Goal: Task Accomplishment & Management: Complete application form

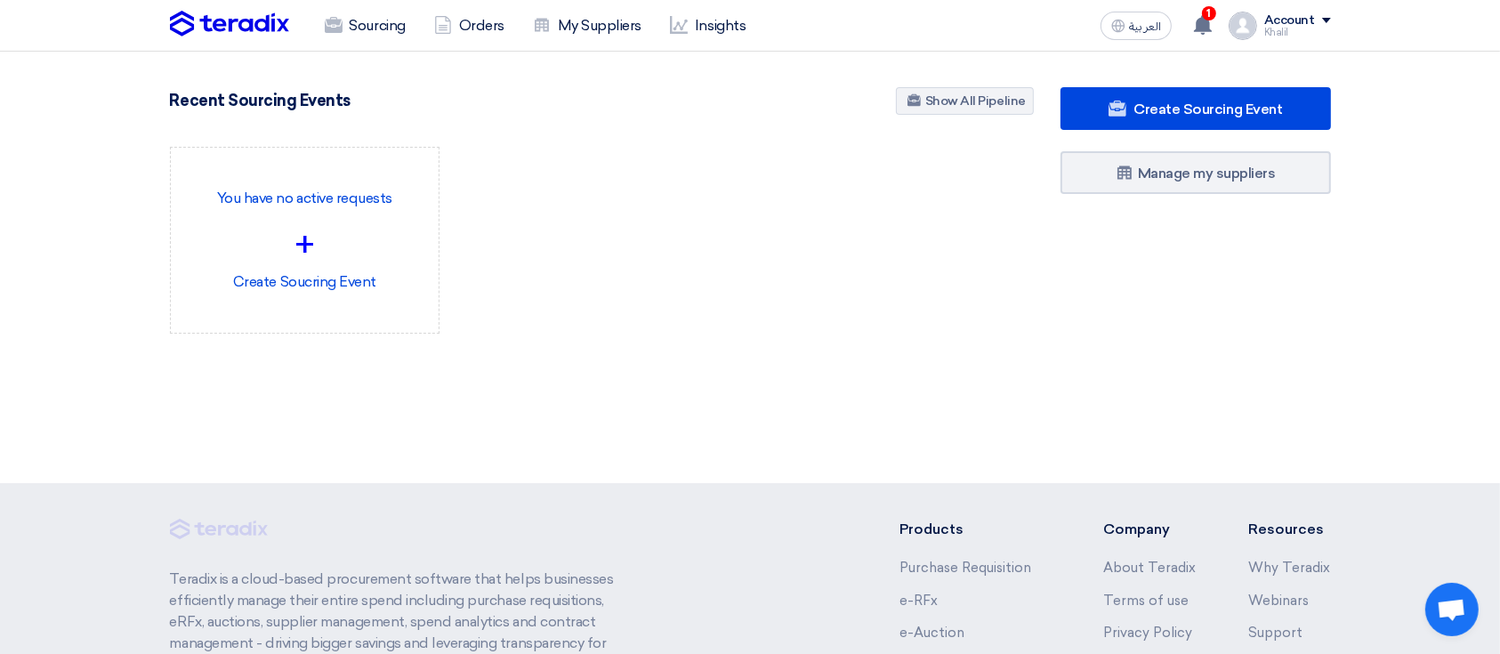
click at [1271, 36] on div "Khalil" at bounding box center [1297, 33] width 67 height 10
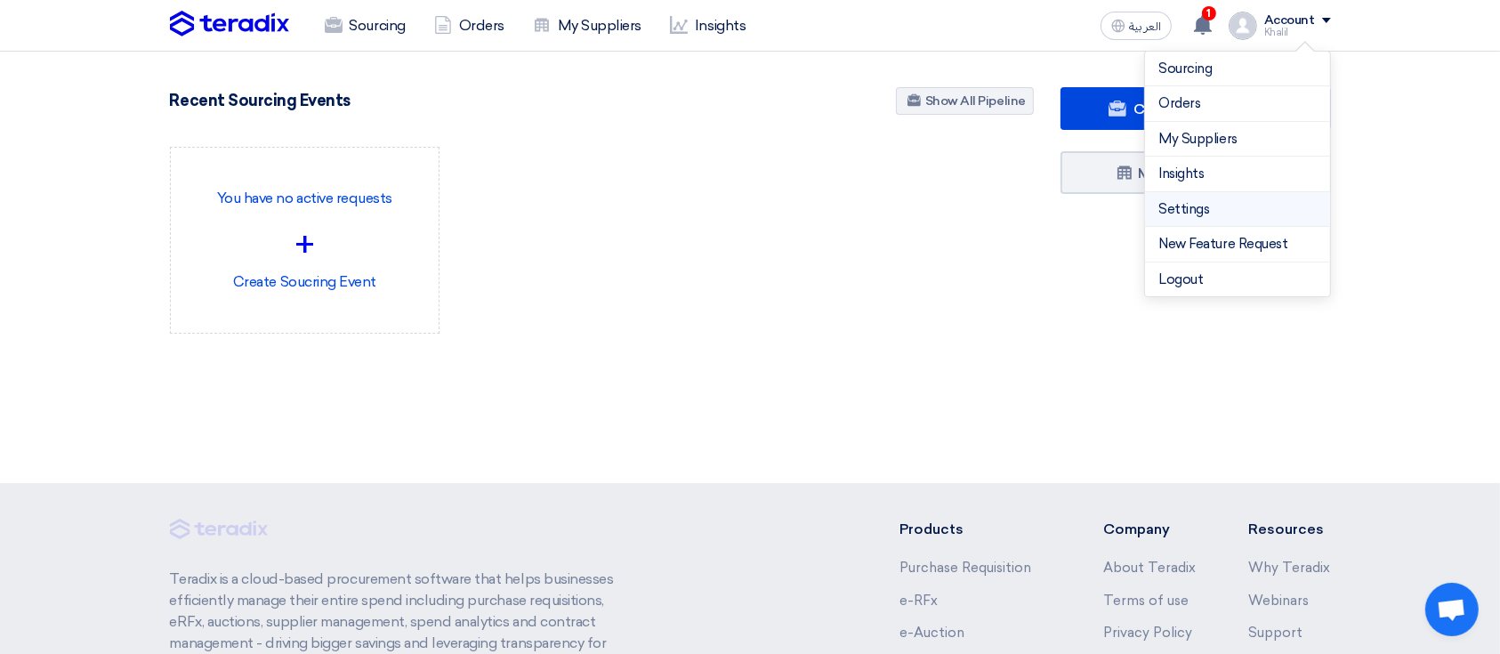
click at [1235, 208] on link "Settings" at bounding box center [1237, 209] width 157 height 20
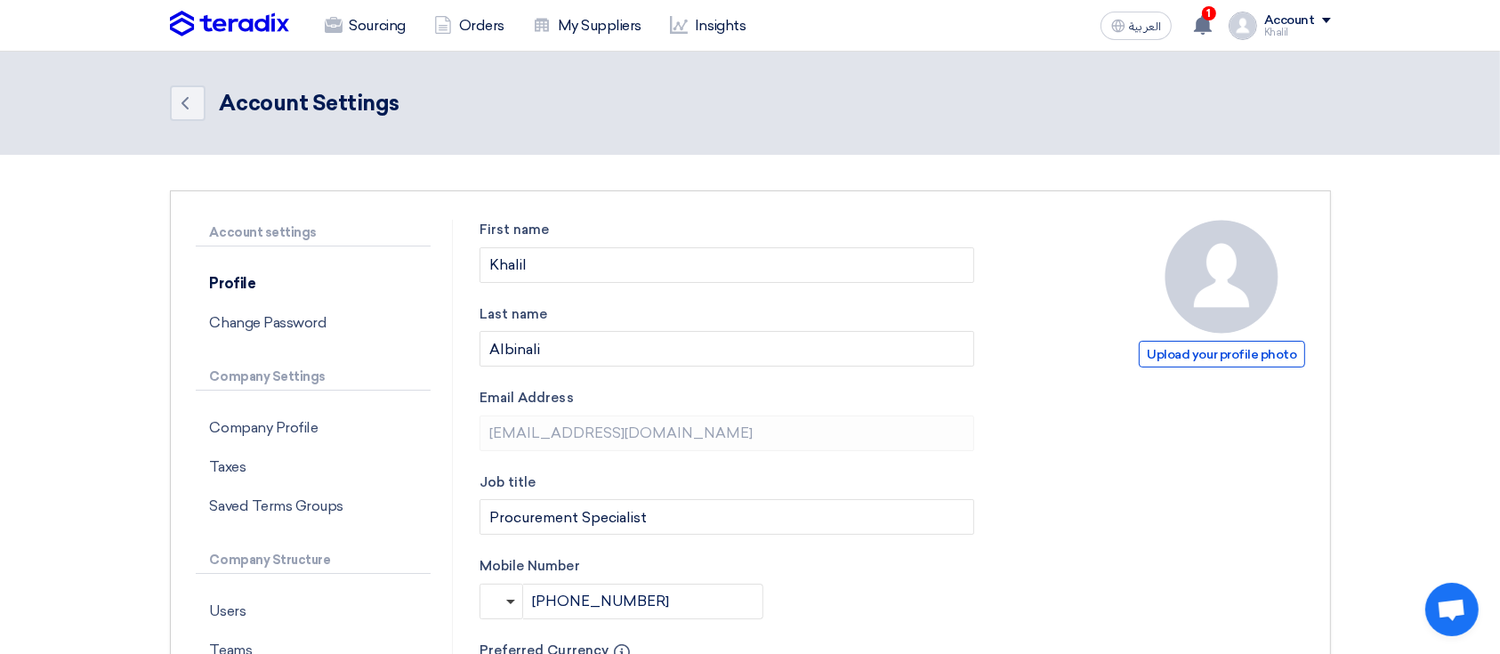
scroll to position [676, 0]
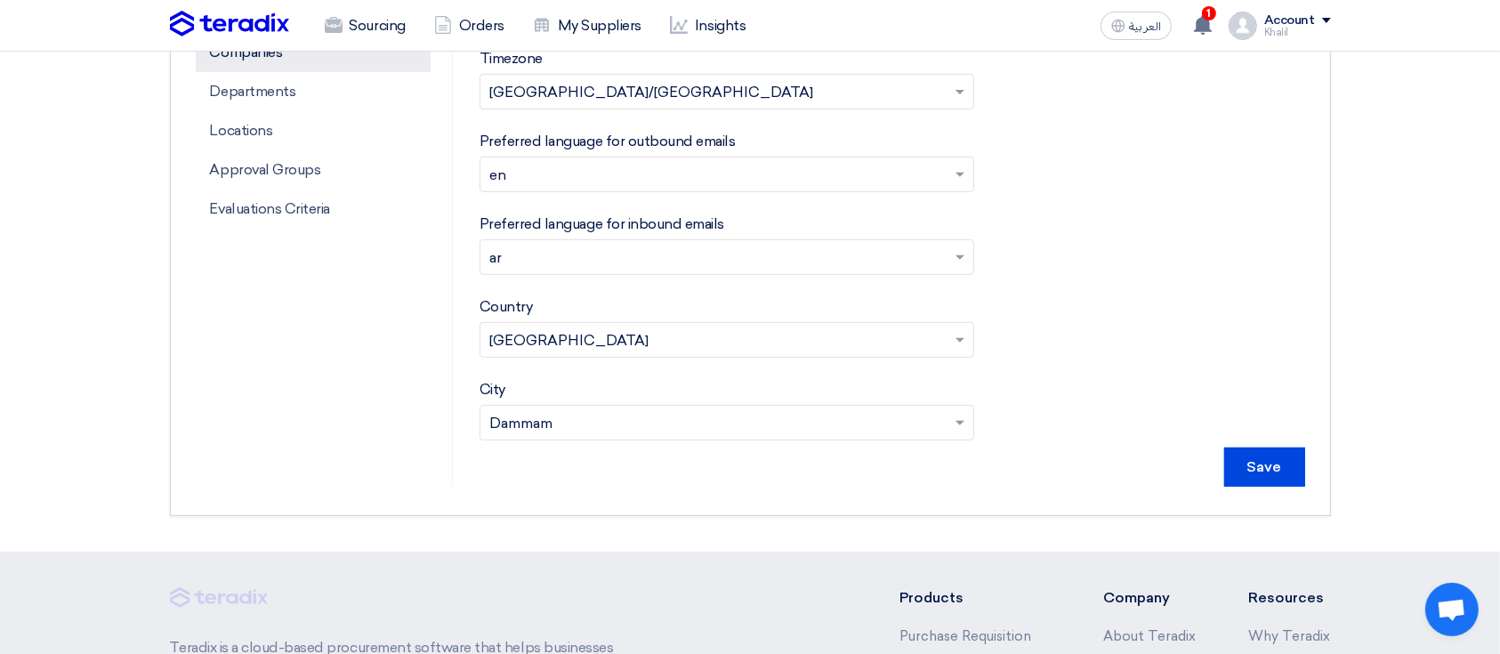
click at [331, 63] on p "Companies" at bounding box center [313, 52] width 235 height 39
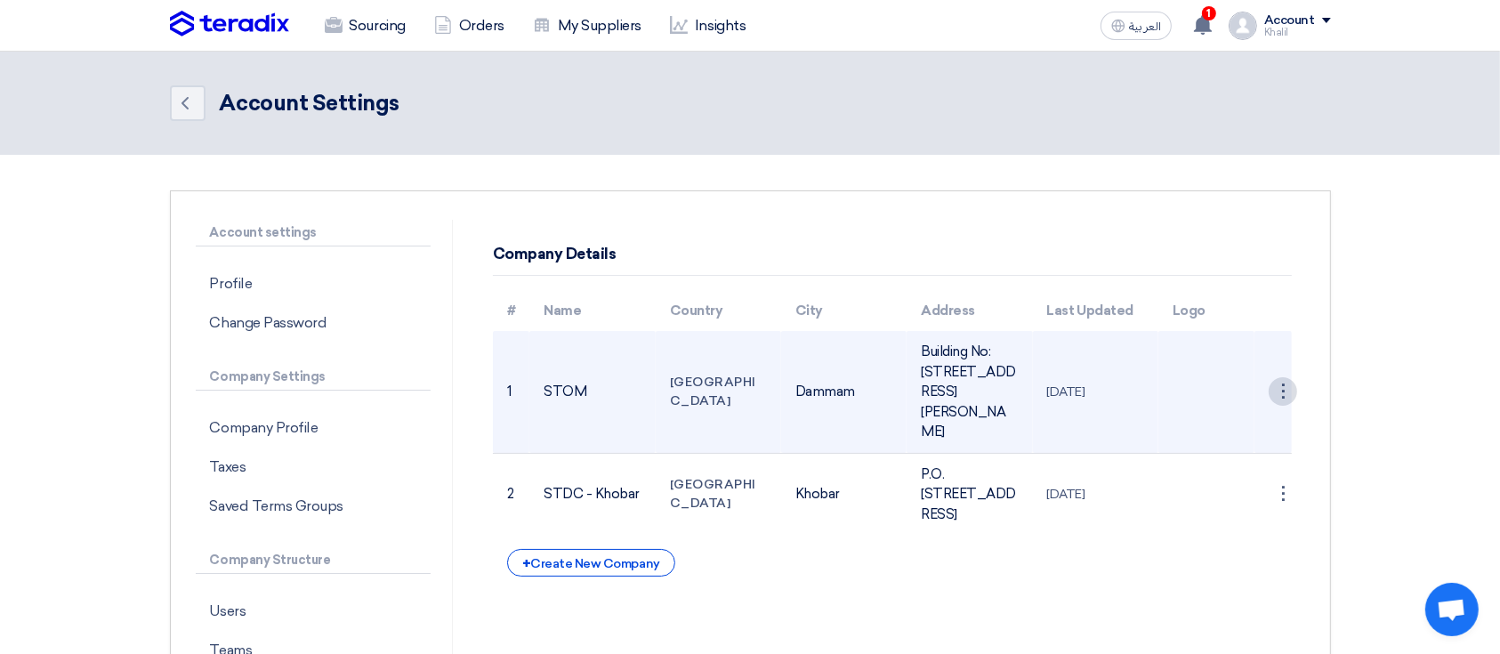
click at [1281, 398] on div "⋮" at bounding box center [1283, 391] width 28 height 28
click at [1258, 431] on link "Edit Company" at bounding box center [1237, 426] width 118 height 26
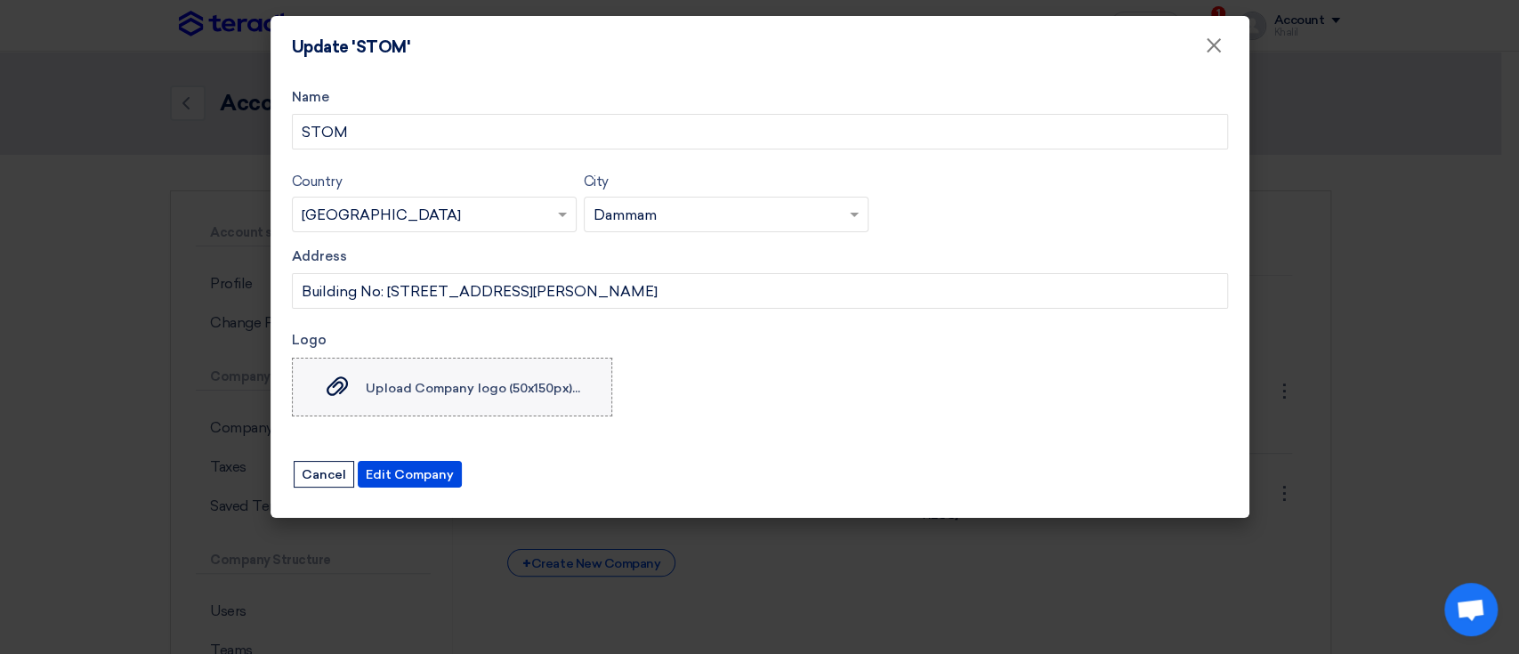
click at [521, 383] on span "Upload Company logo (50x150px)..." at bounding box center [473, 387] width 214 height 15
click at [0, 0] on input "Upload Company logo (50x150px)... Upload Company logo (50x150px)..." at bounding box center [0, 0] width 0 height 0
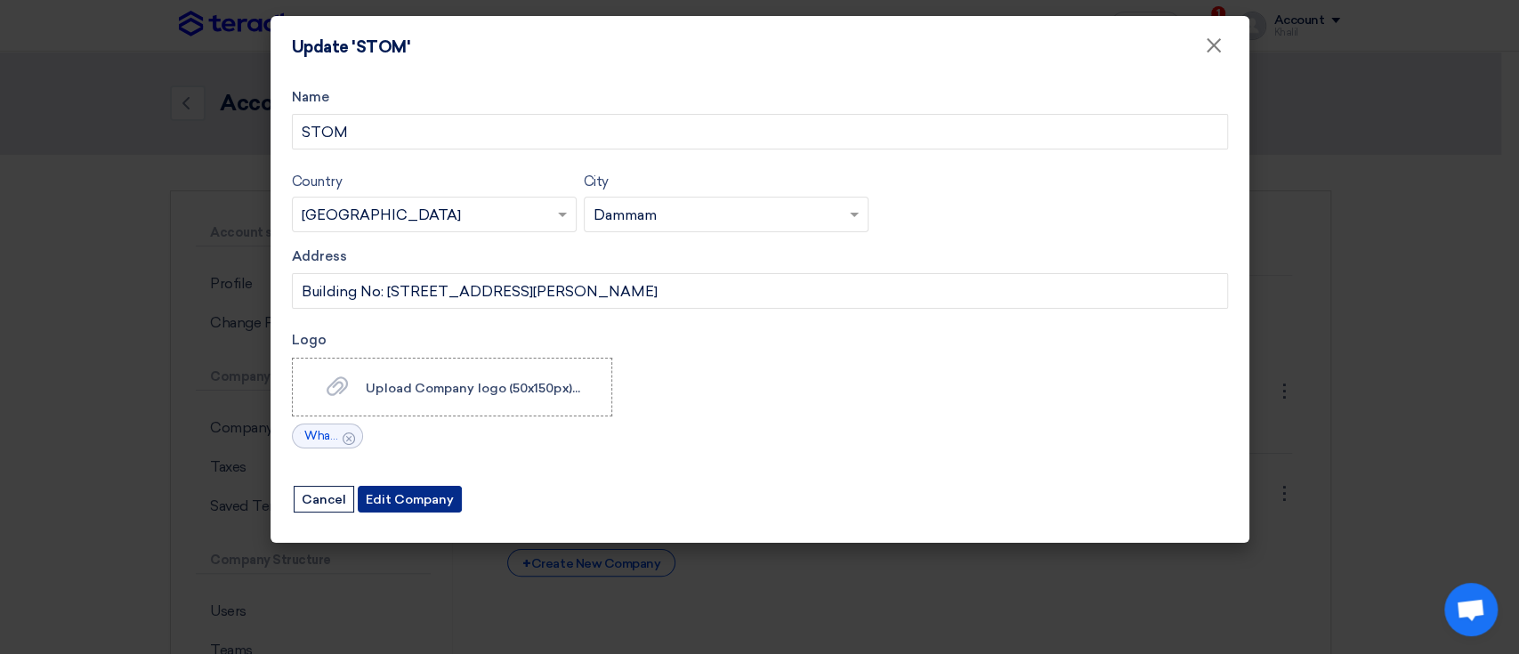
click at [415, 505] on button "Edit Company" at bounding box center [410, 499] width 104 height 27
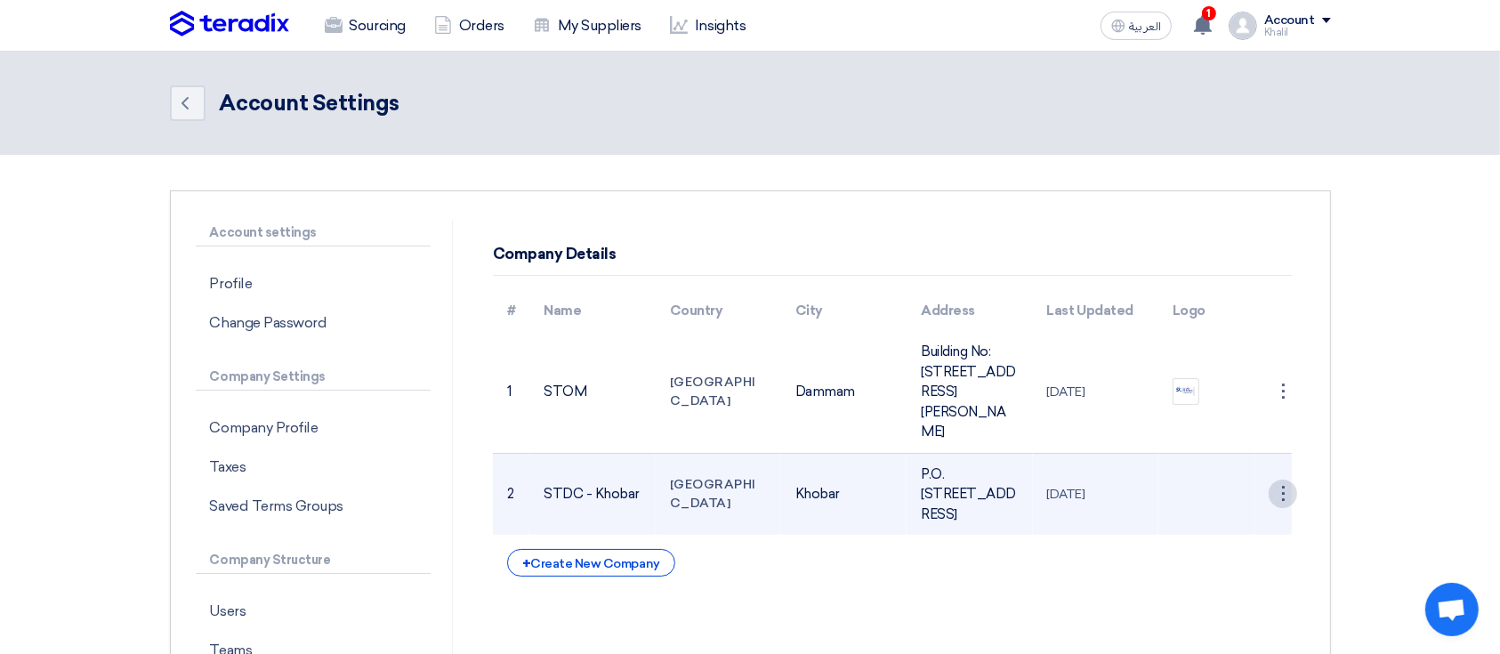
click at [1285, 508] on div "⋮" at bounding box center [1283, 494] width 28 height 28
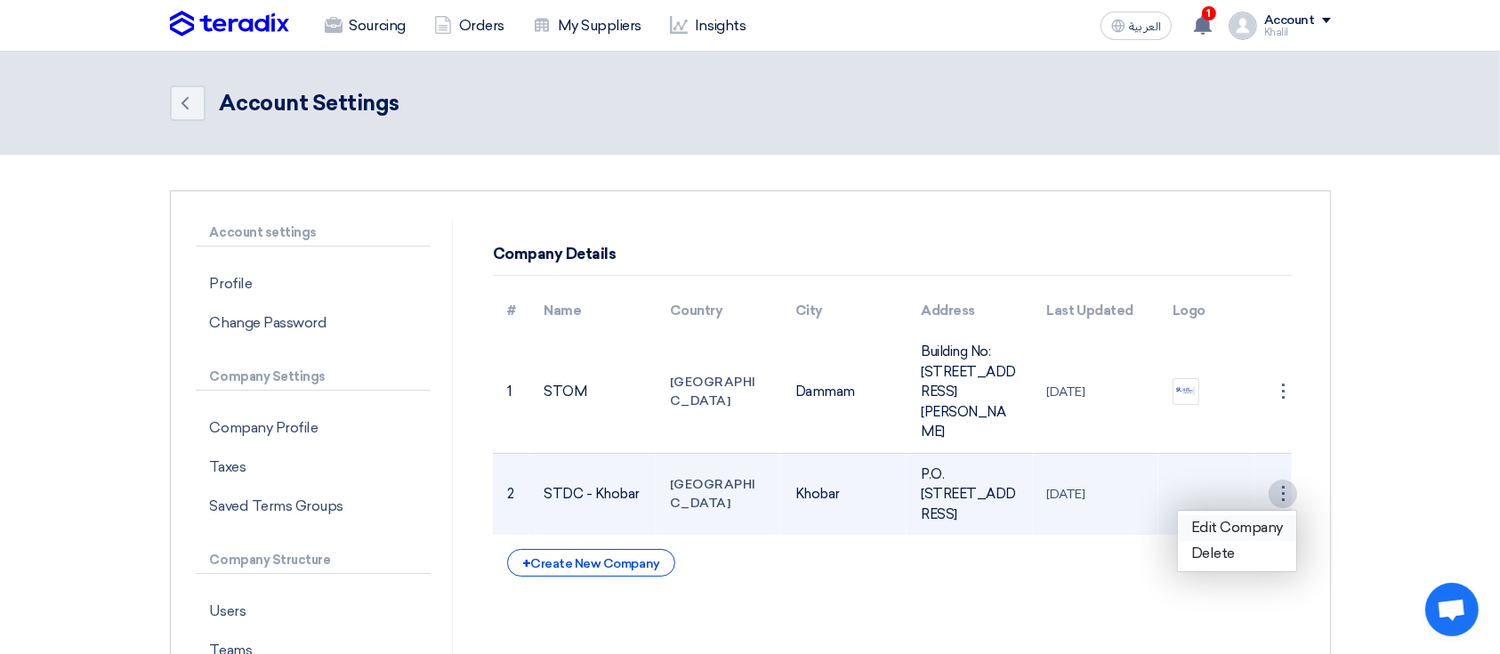
click at [1246, 541] on link "Edit Company" at bounding box center [1237, 528] width 118 height 26
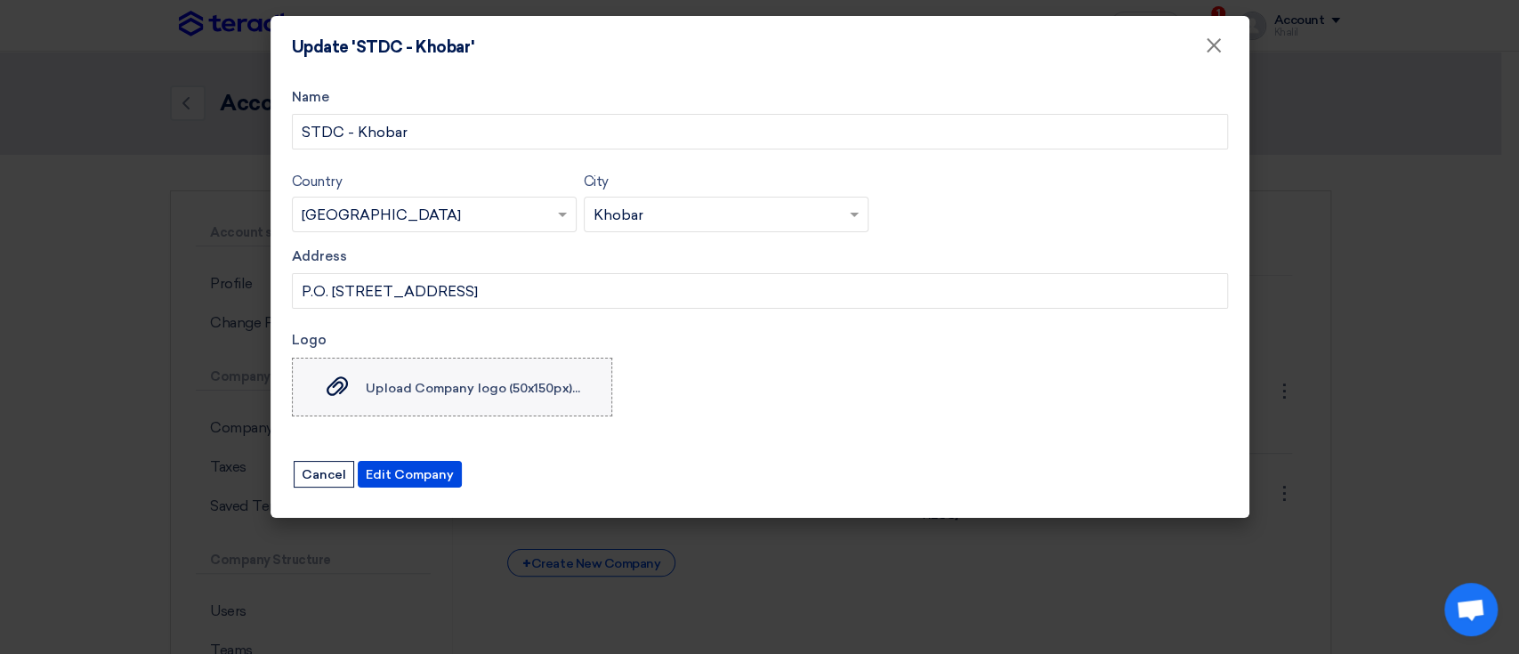
click at [584, 391] on label "Upload Company logo (50x150px)... Upload Company logo (50x150px)..." at bounding box center [452, 387] width 320 height 59
click at [0, 0] on input "Upload Company logo (50x150px)... Upload Company logo (50x150px)..." at bounding box center [0, 0] width 0 height 0
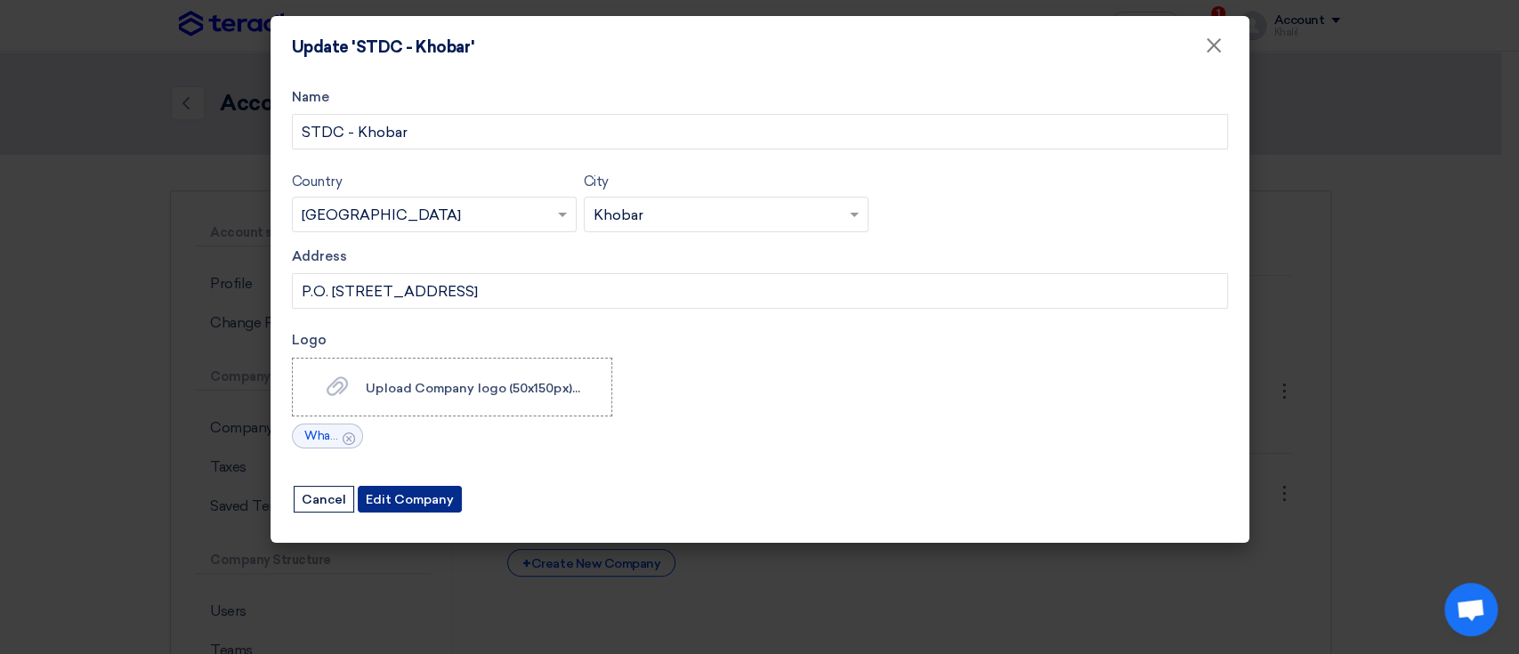
click at [408, 494] on button "Edit Company" at bounding box center [410, 499] width 104 height 27
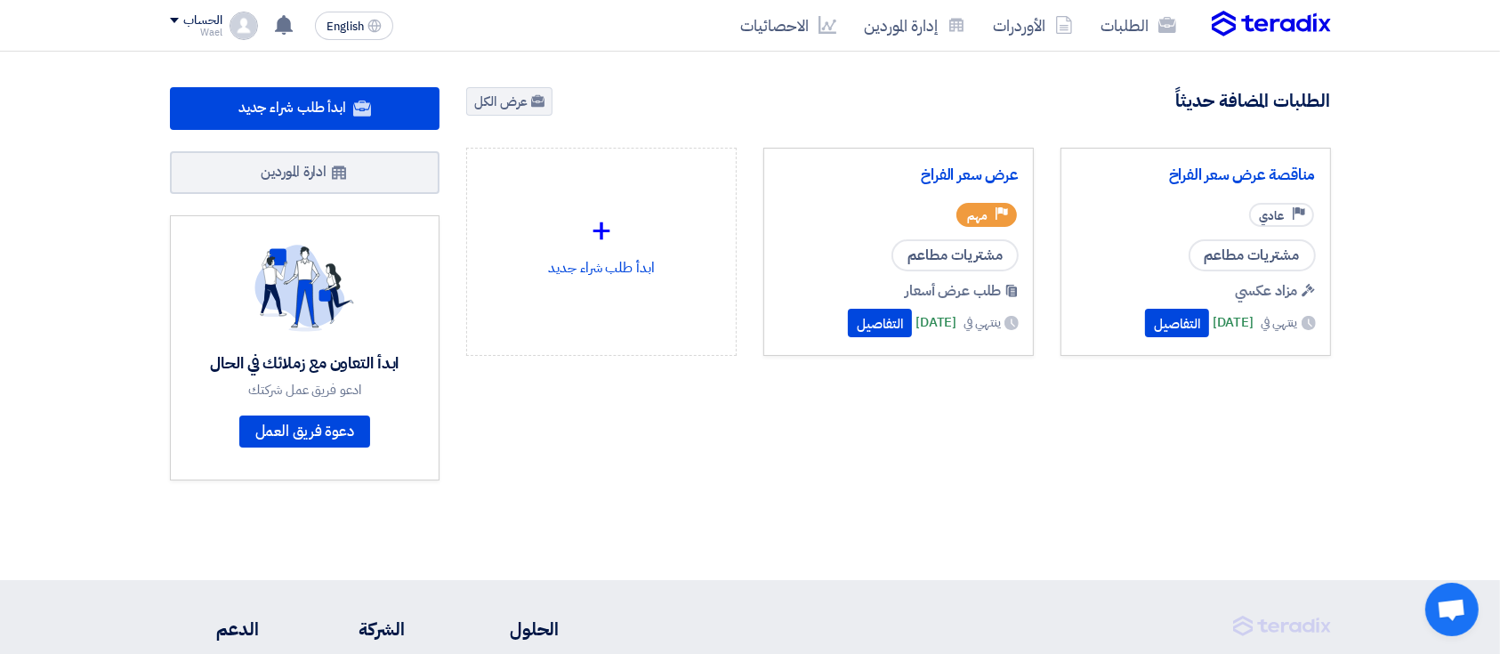
click at [200, 24] on div "الحساب" at bounding box center [203, 20] width 38 height 15
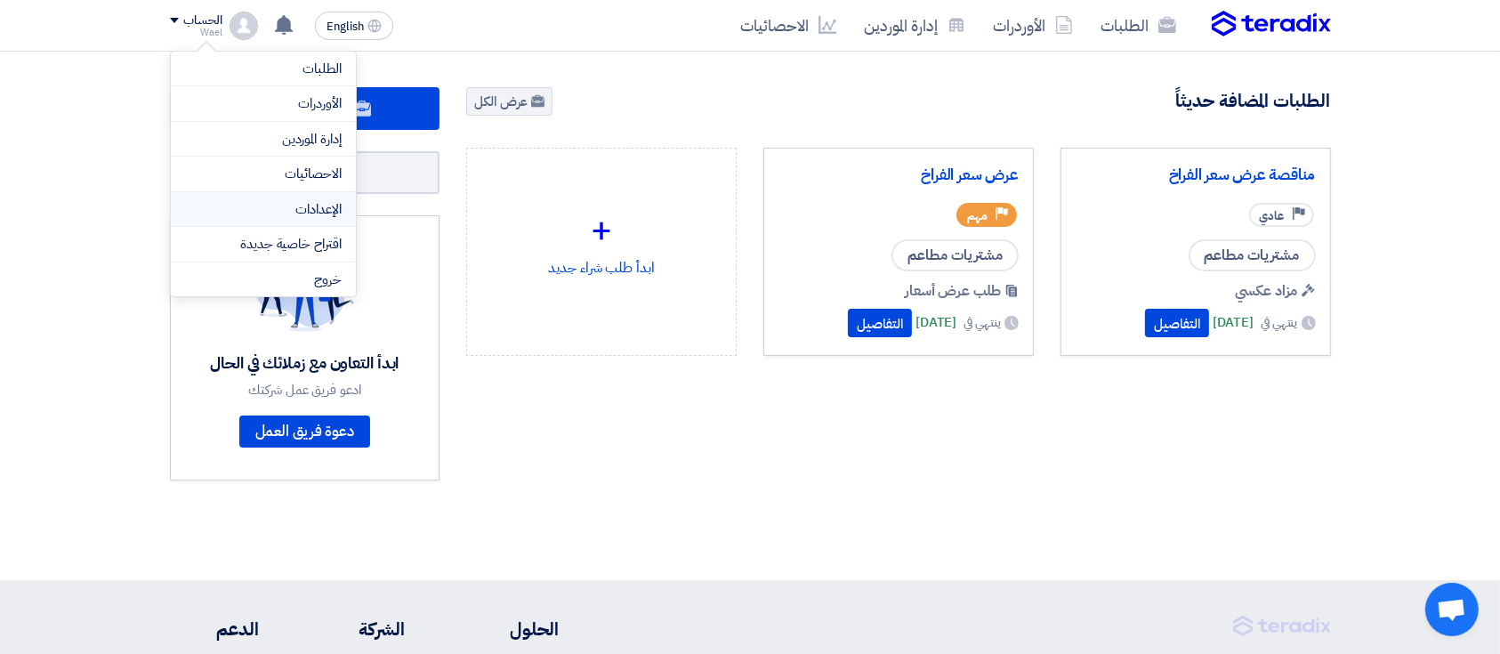
click at [335, 199] on link "الإعدادات" at bounding box center [263, 209] width 157 height 20
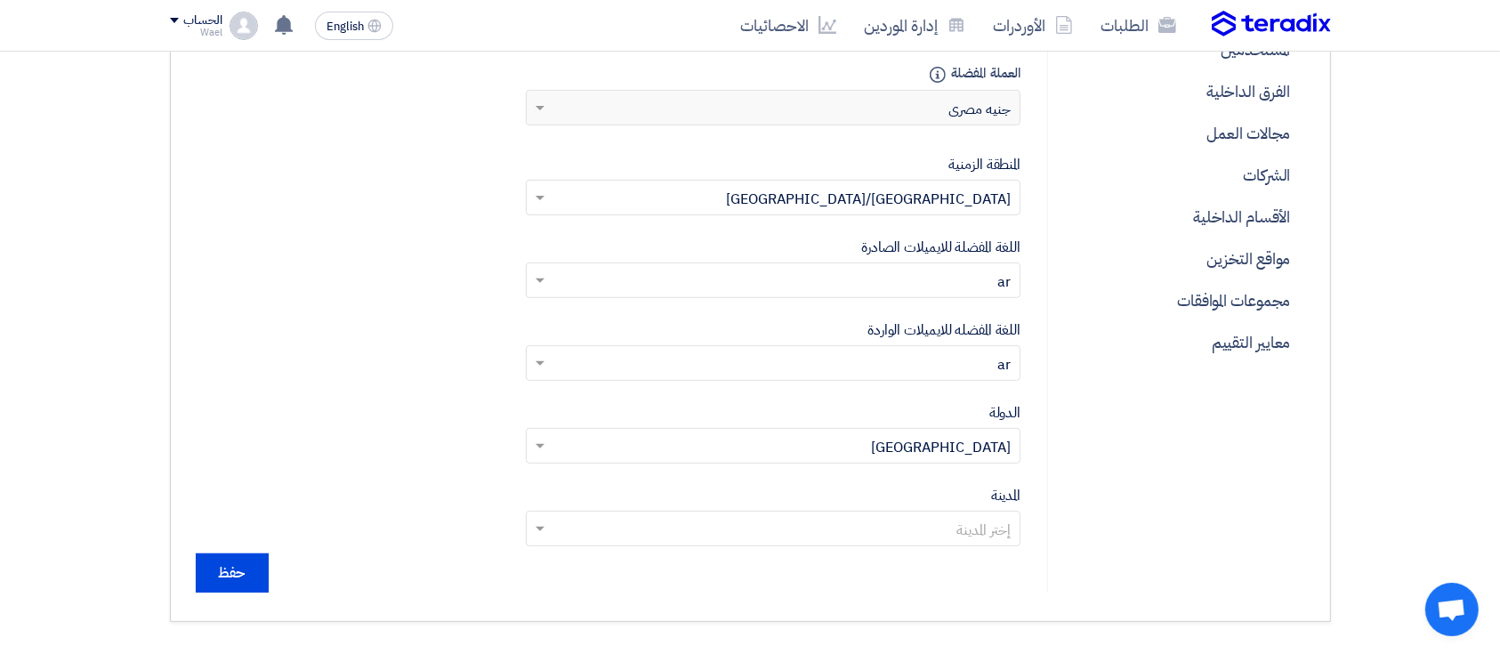
scroll to position [584, 0]
click at [1250, 174] on p "الشركات" at bounding box center [1186, 176] width 235 height 42
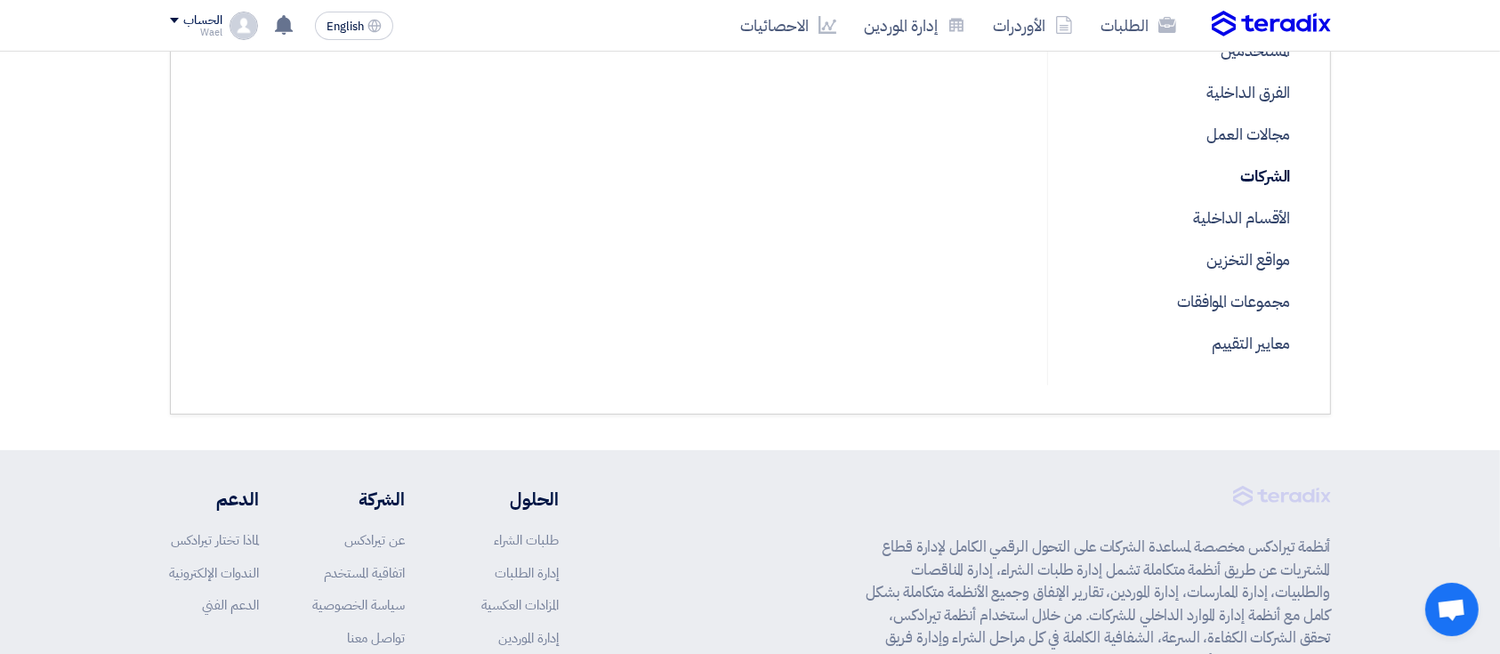
scroll to position [23, 0]
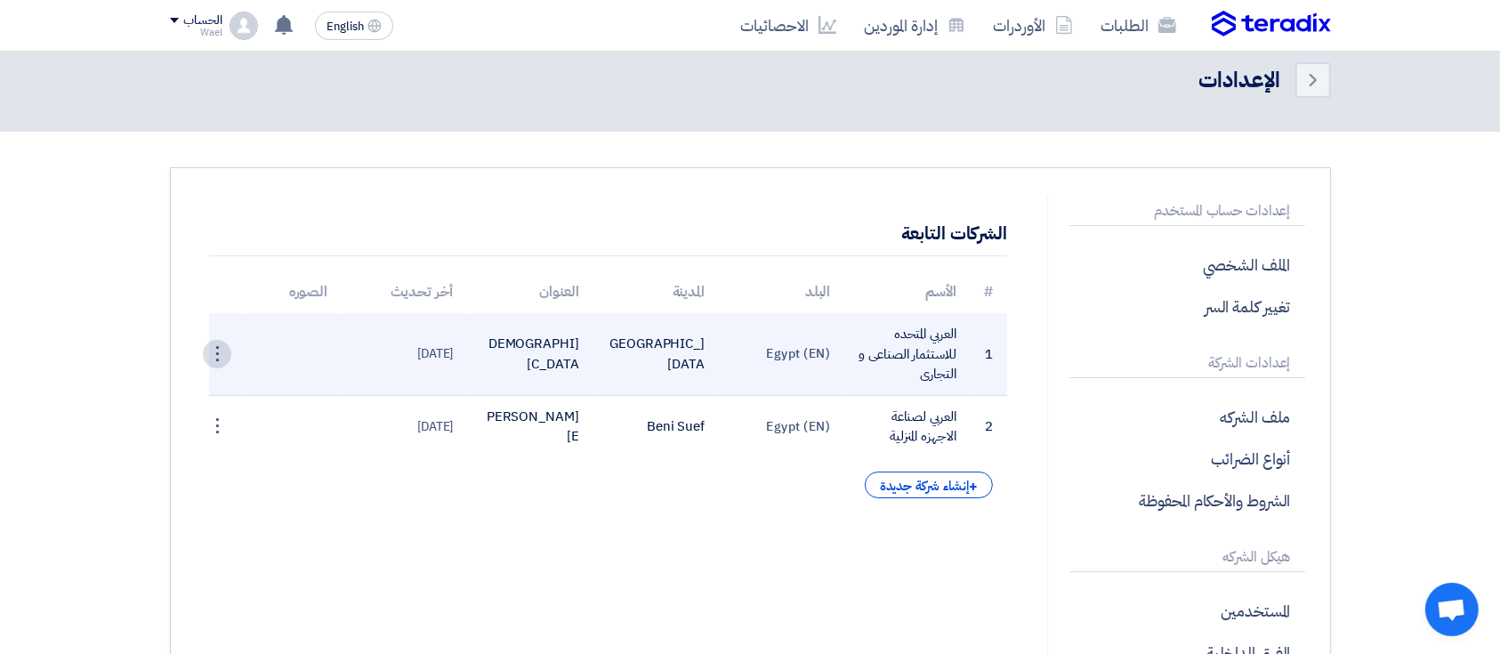
click at [217, 344] on div "⋮" at bounding box center [217, 354] width 28 height 28
click at [202, 381] on link "تعديل الشركة" at bounding box center [182, 388] width 95 height 26
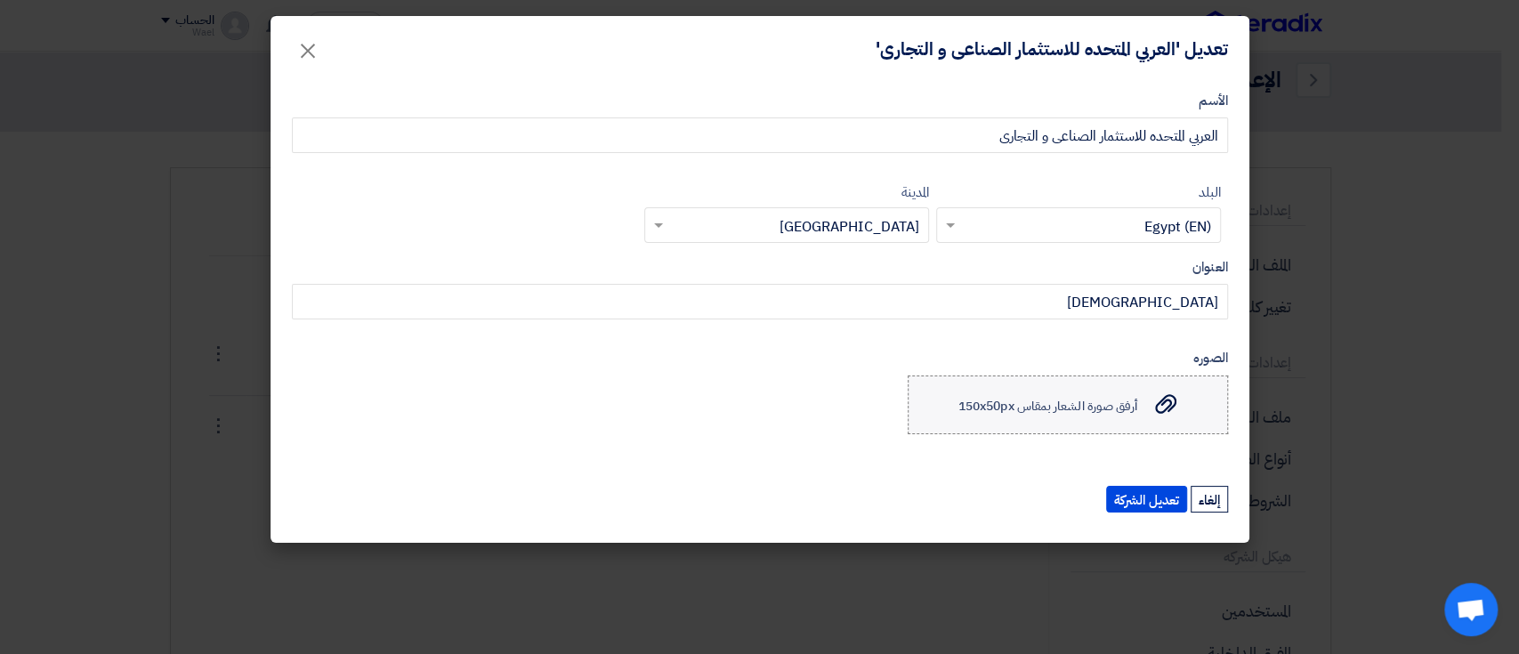
click at [1151, 391] on label "أرفق صورة الشعار بمقاس 150x50px أرفق صورة الشعار بمقاس 150x50px" at bounding box center [1067, 404] width 320 height 59
click at [0, 0] on input "أرفق صورة الشعار بمقاس 150x50px أرفق صورة الشعار بمقاس 150x50px" at bounding box center [0, 0] width 0 height 0
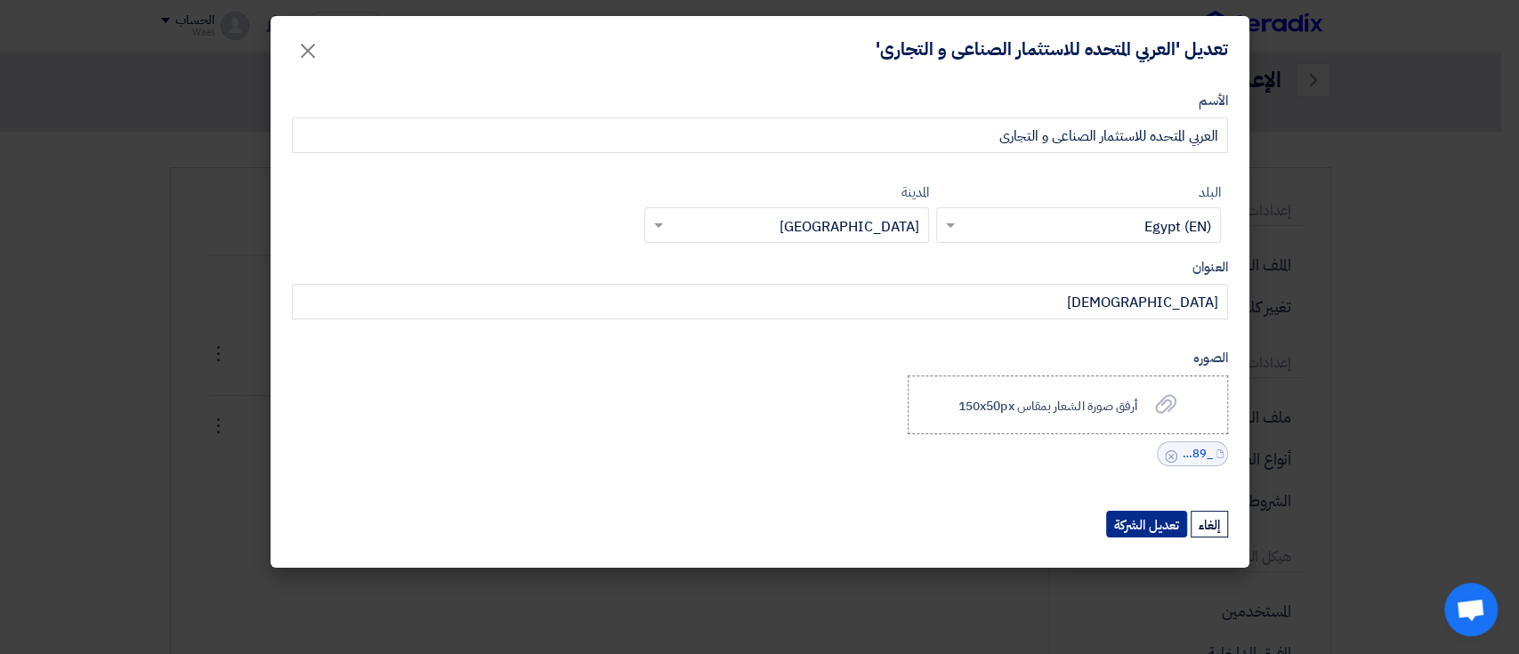
click at [1120, 516] on button "تعديل الشركة" at bounding box center [1146, 524] width 81 height 27
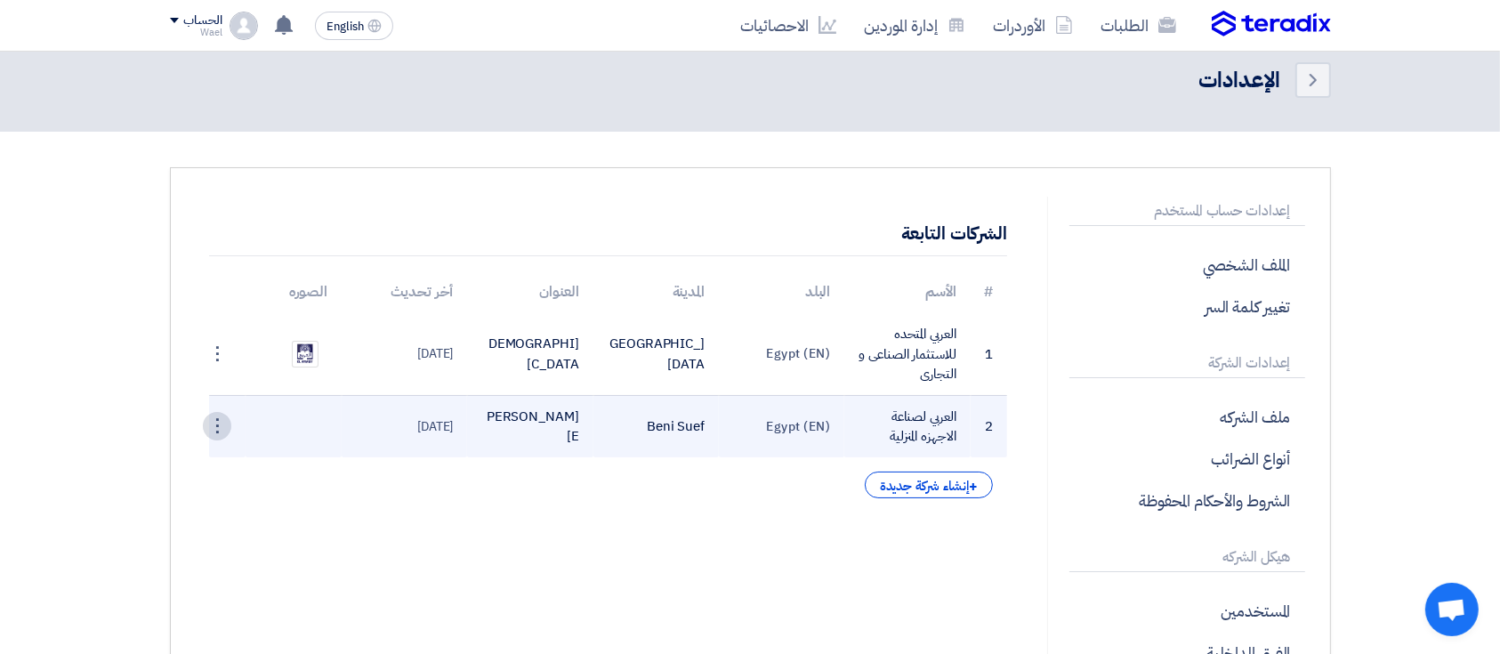
click at [222, 423] on div "⋮" at bounding box center [217, 426] width 28 height 28
click at [199, 460] on link "تعديل الشركة" at bounding box center [182, 460] width 95 height 26
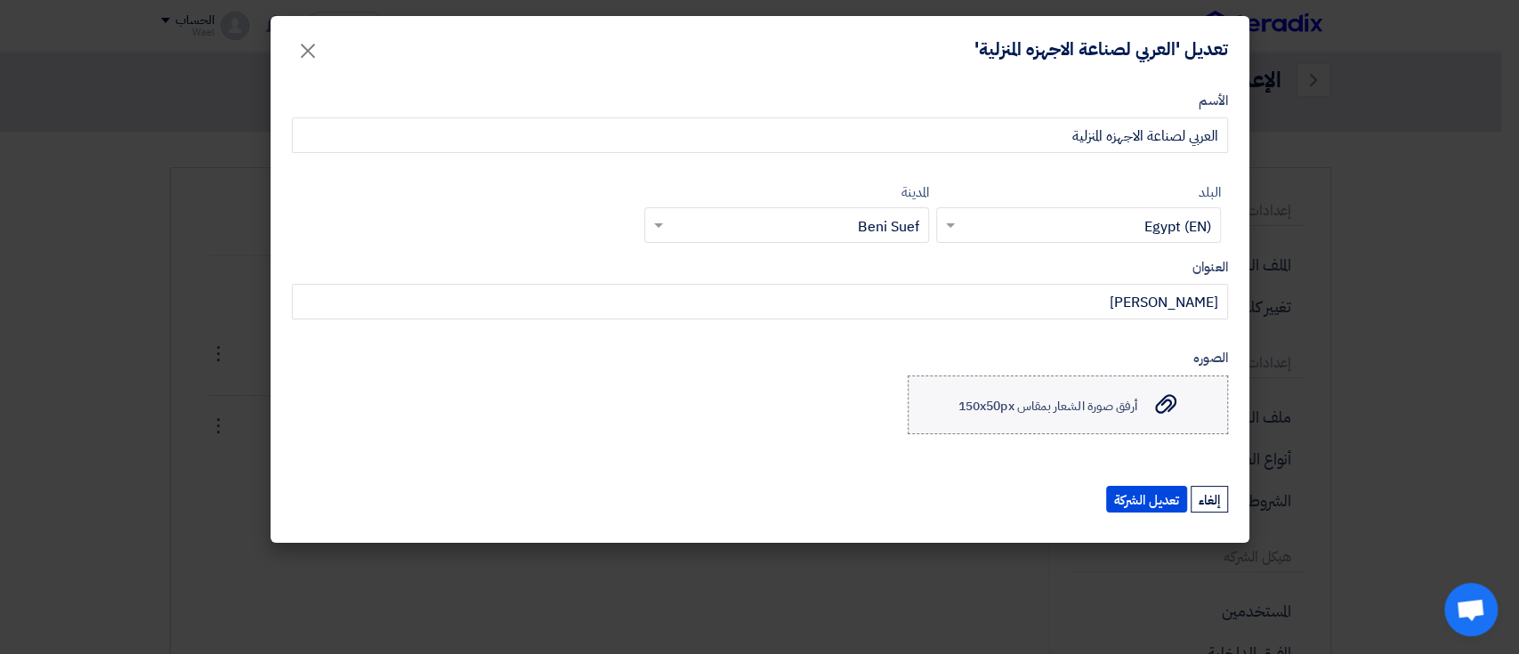
click at [1106, 415] on span "أرفق صورة الشعار بمقاس 150x50px" at bounding box center [1047, 405] width 179 height 19
click at [0, 0] on input "أرفق صورة الشعار بمقاس 150x50px أرفق صورة الشعار بمقاس 150x50px" at bounding box center [0, 0] width 0 height 0
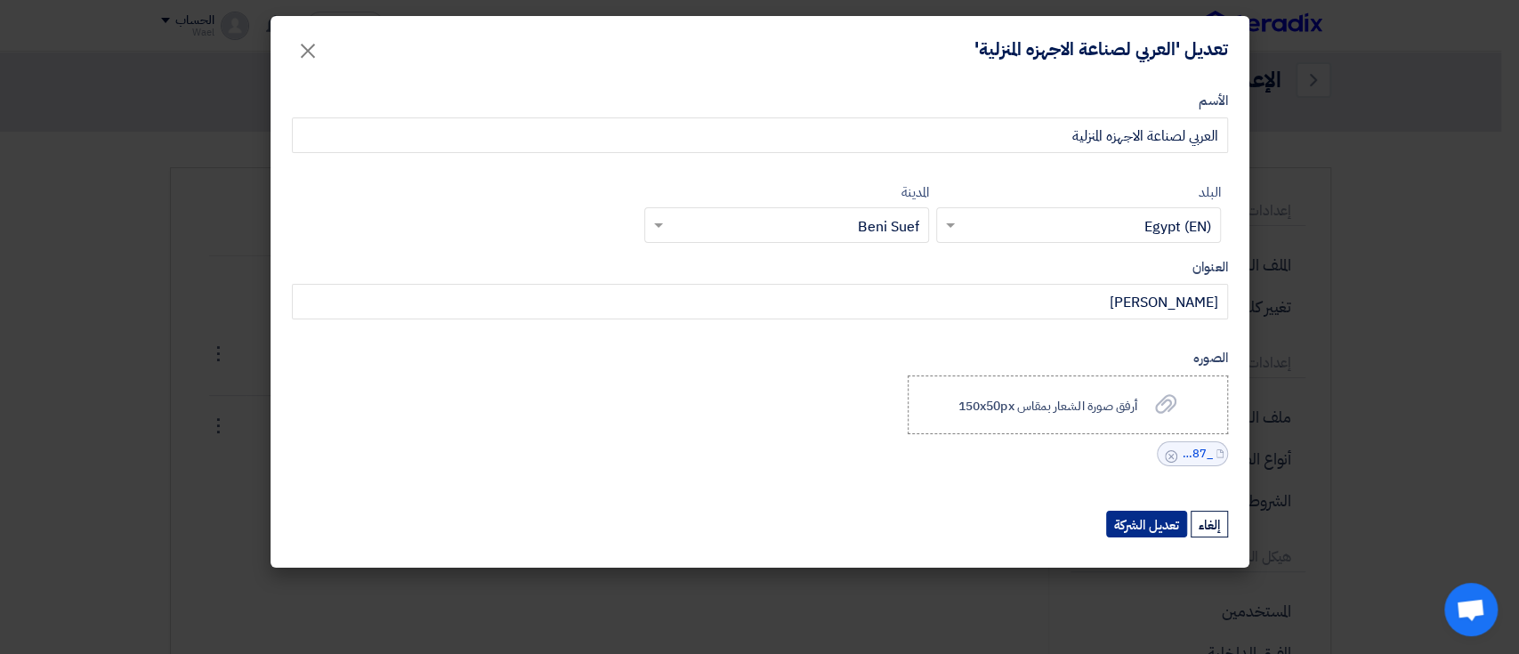
click at [1160, 530] on button "تعديل الشركة" at bounding box center [1146, 524] width 81 height 27
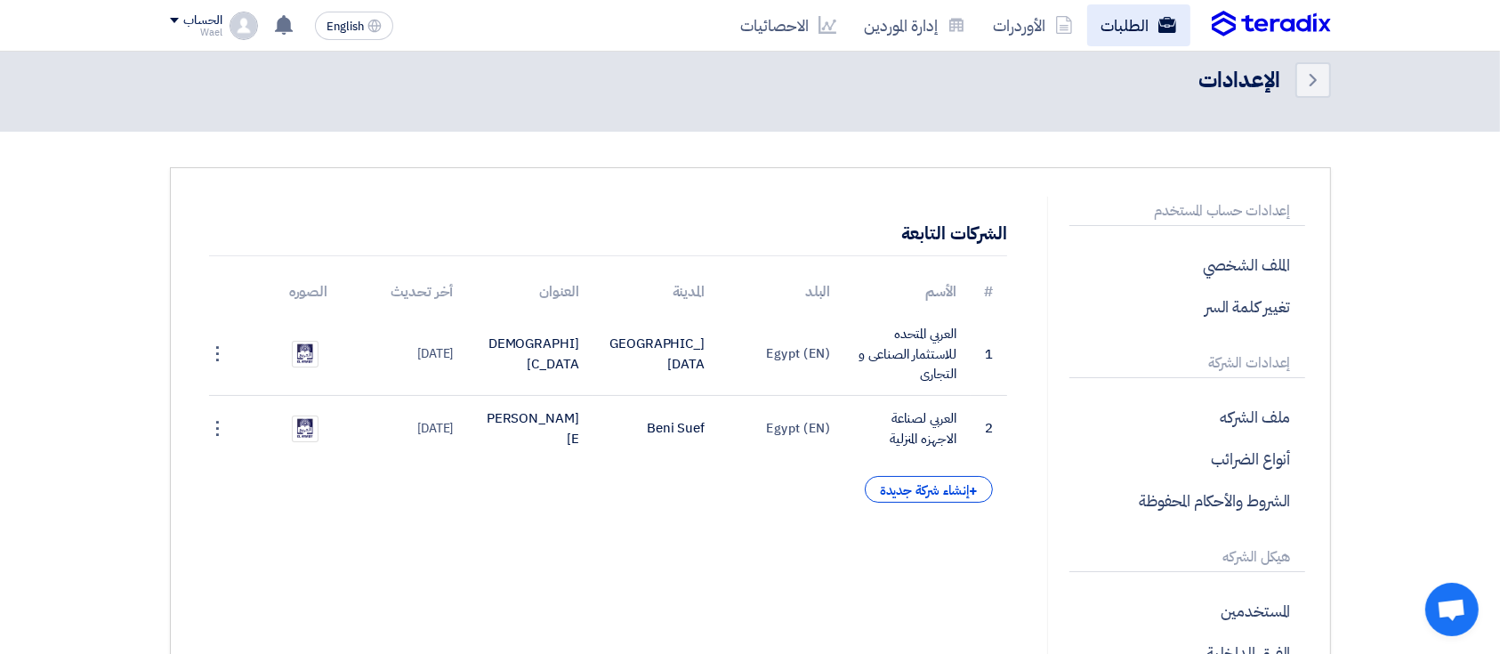
click at [1126, 19] on link "الطلبات" at bounding box center [1138, 25] width 103 height 42
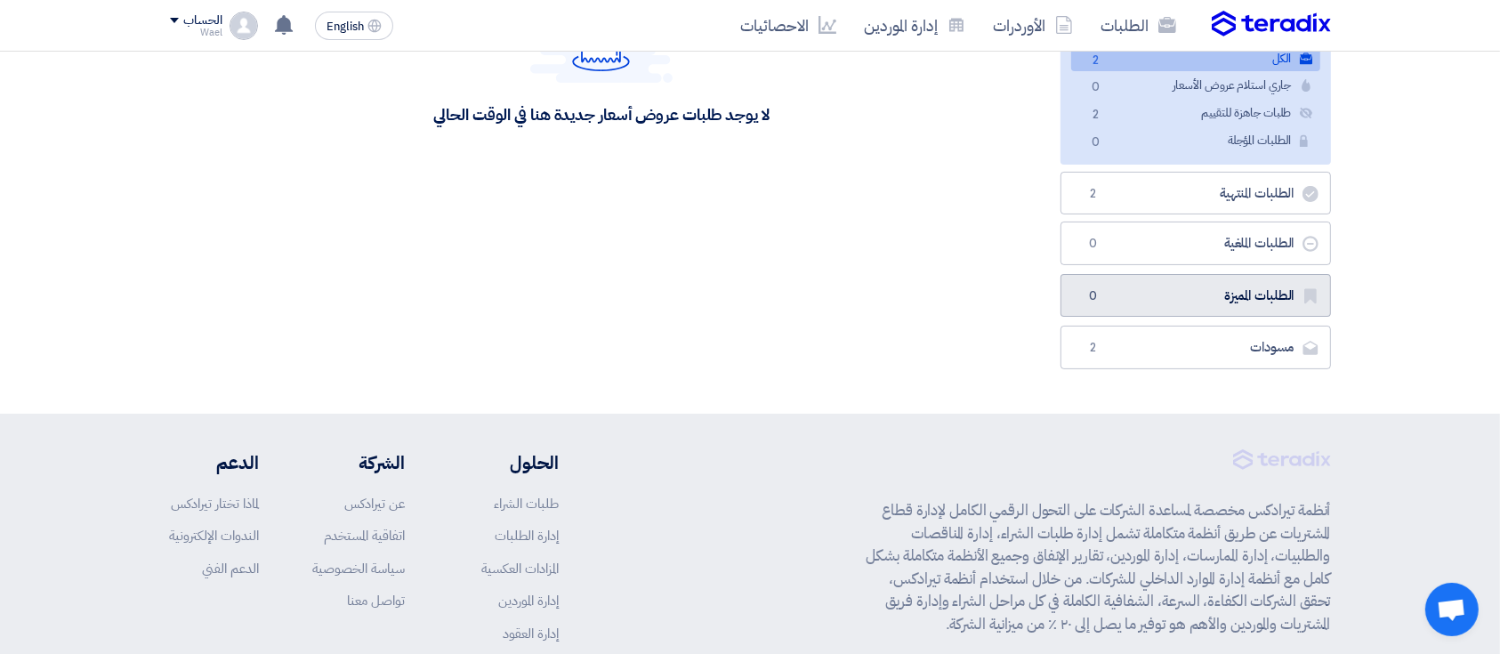
scroll to position [292, 0]
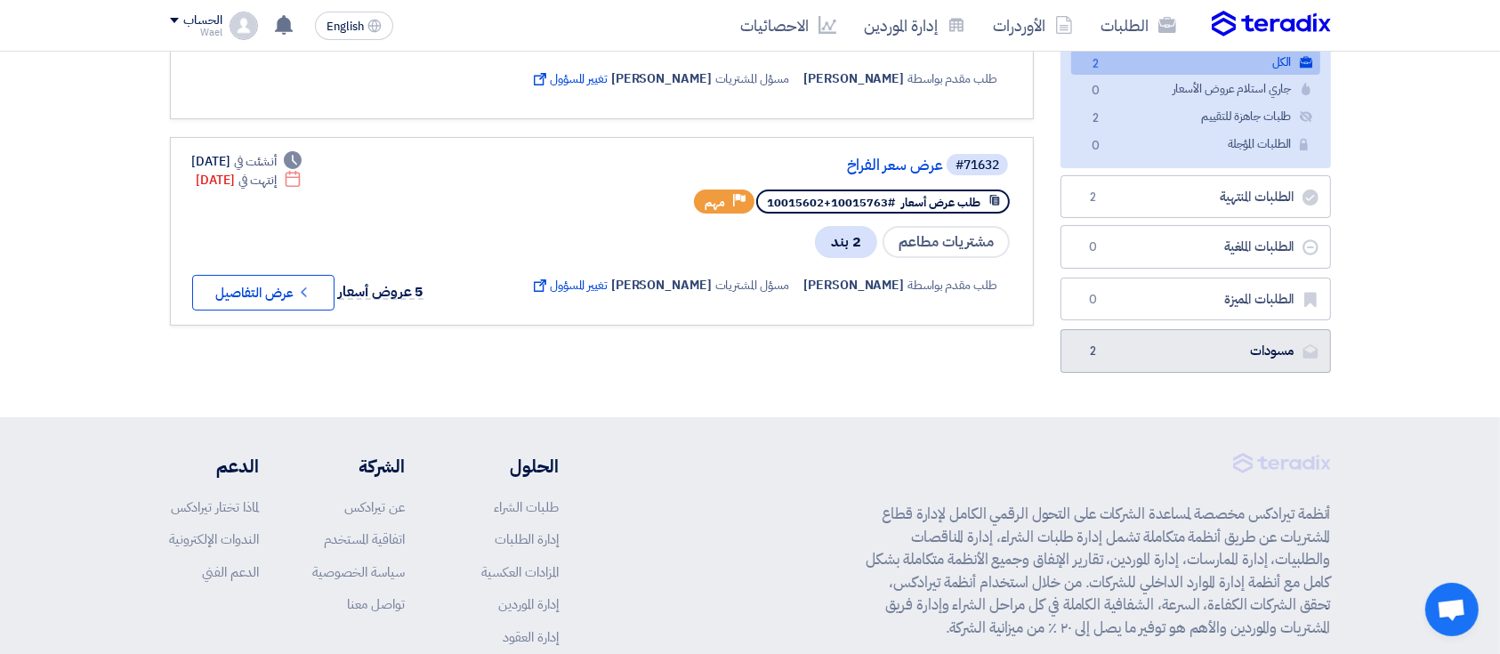
click at [1199, 349] on link "مسودات [GEOGRAPHIC_DATA] 2" at bounding box center [1196, 351] width 270 height 44
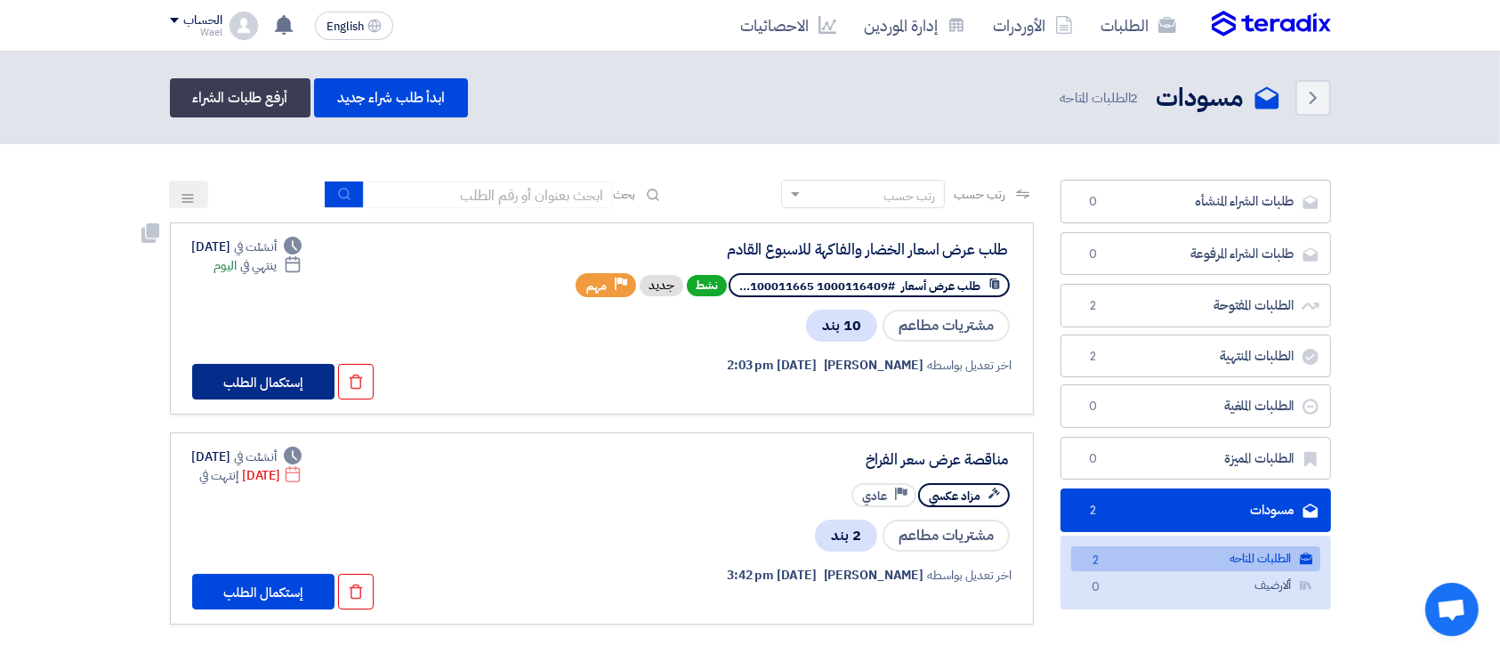
click at [291, 389] on button "إستكمال الطلب" at bounding box center [263, 382] width 142 height 36
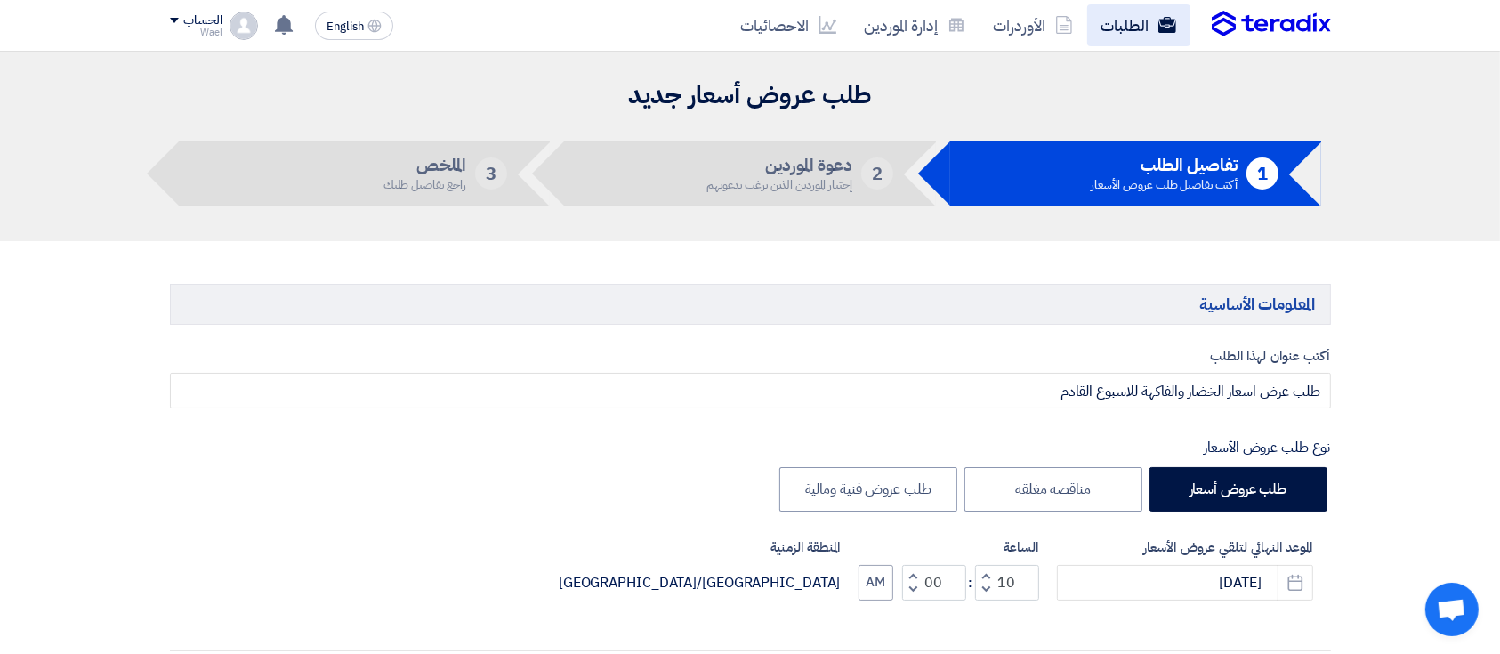
click at [1117, 30] on link "الطلبات" at bounding box center [1138, 25] width 103 height 42
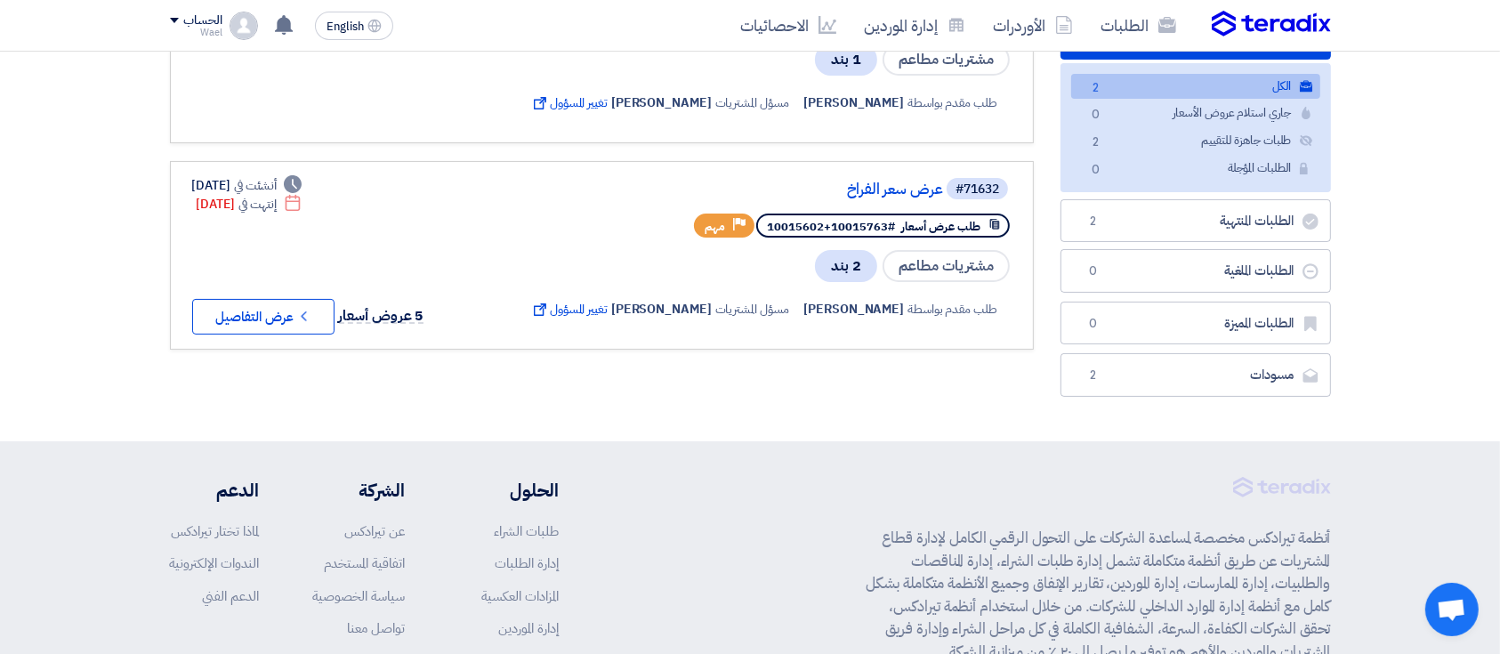
scroll to position [264, 0]
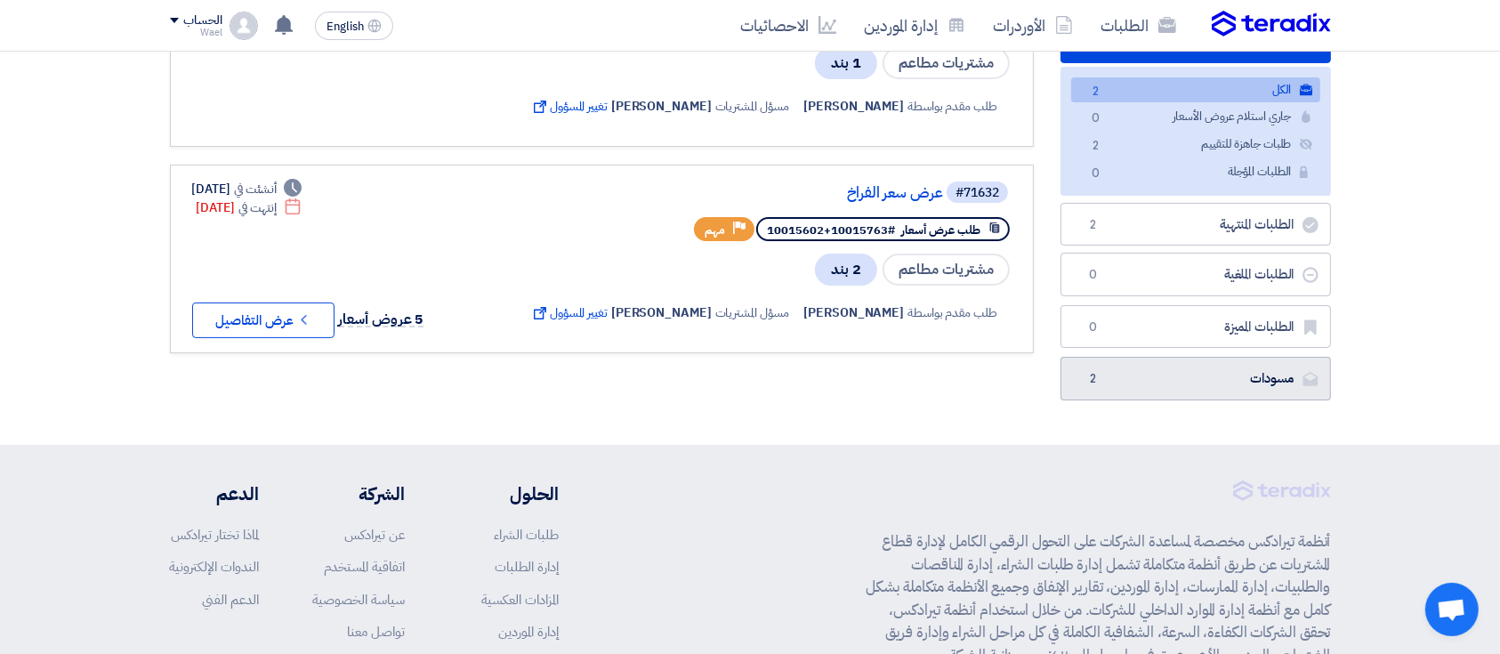
click at [1089, 397] on link "مسودات [GEOGRAPHIC_DATA] 2" at bounding box center [1196, 379] width 270 height 44
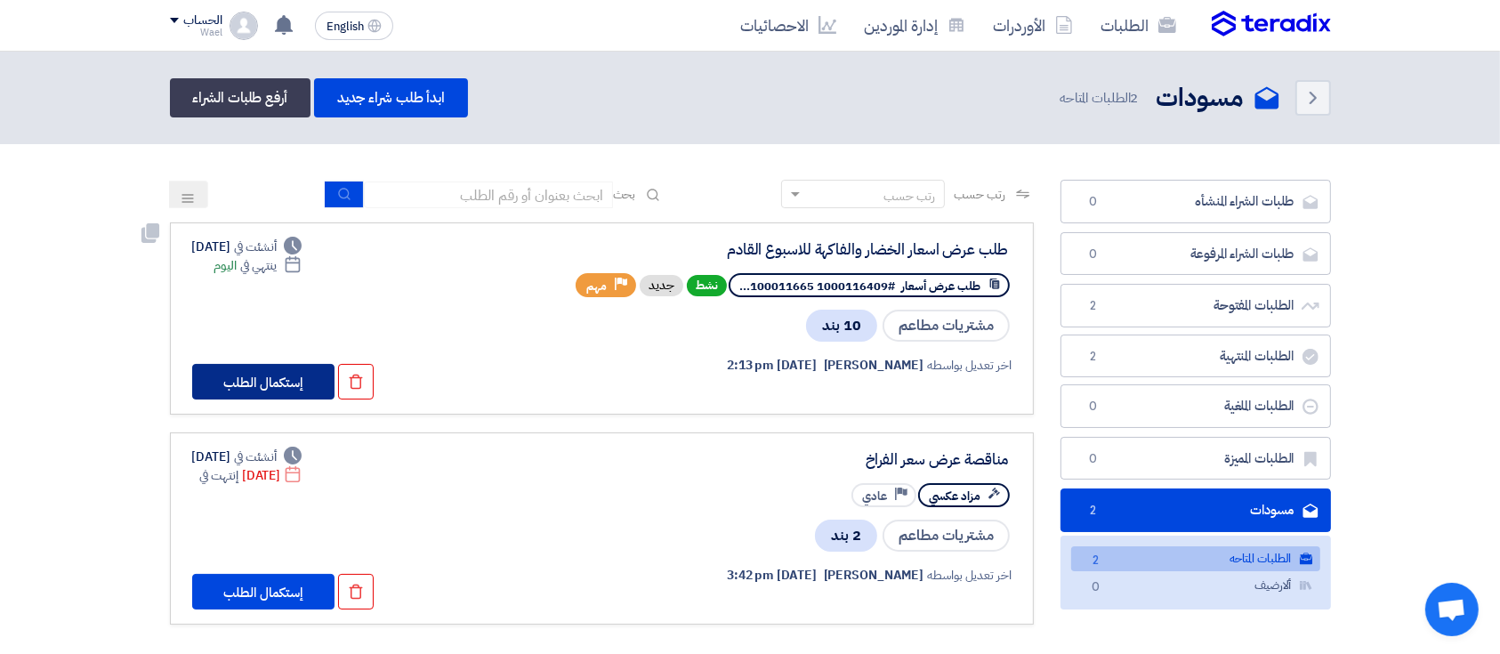
click at [263, 382] on button "إستكمال الطلب" at bounding box center [263, 382] width 142 height 36
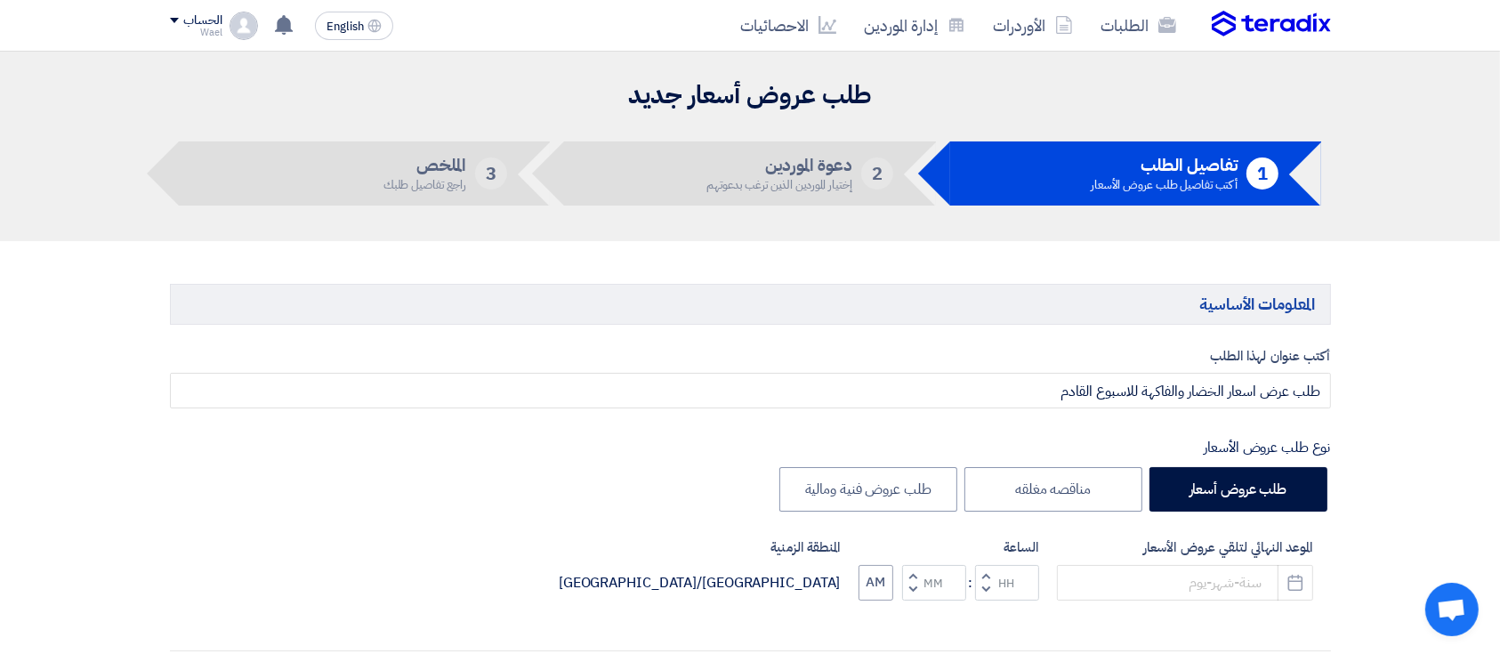
type input "[DATE]"
type input "10"
type input "00"
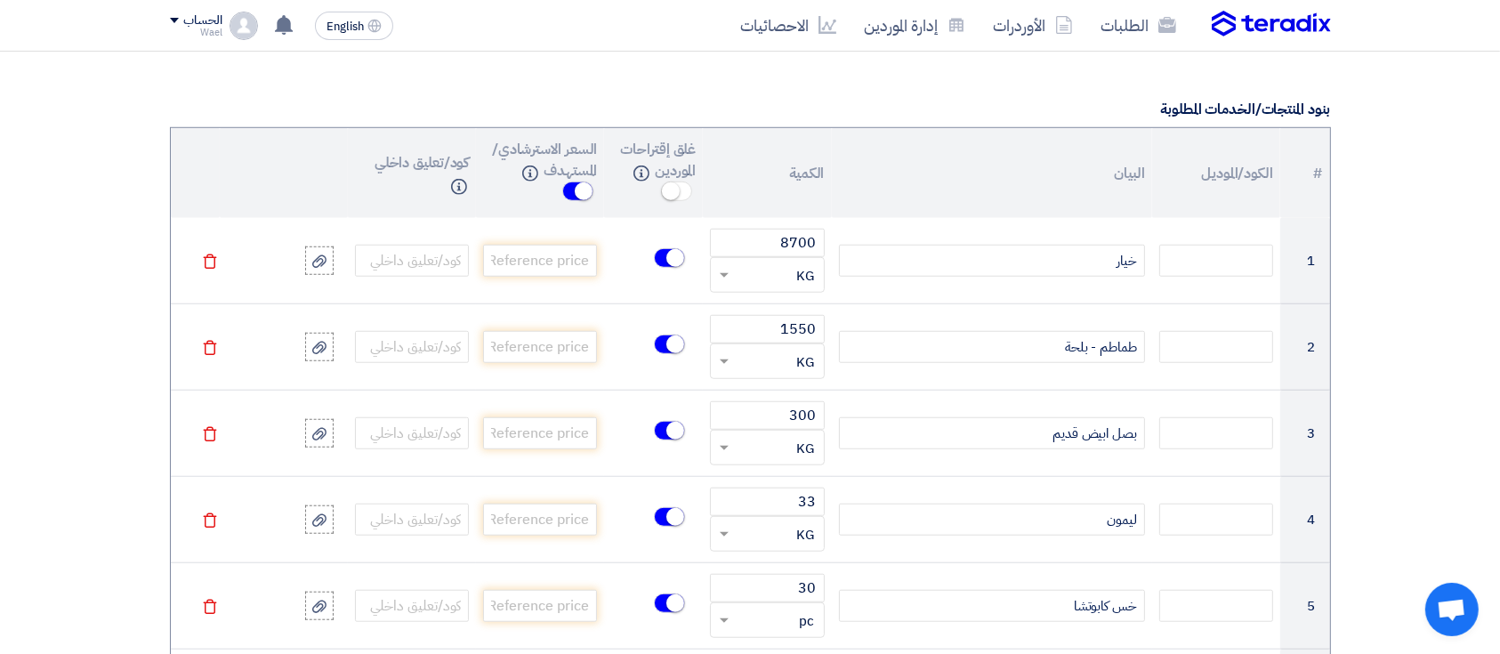
scroll to position [1304, 0]
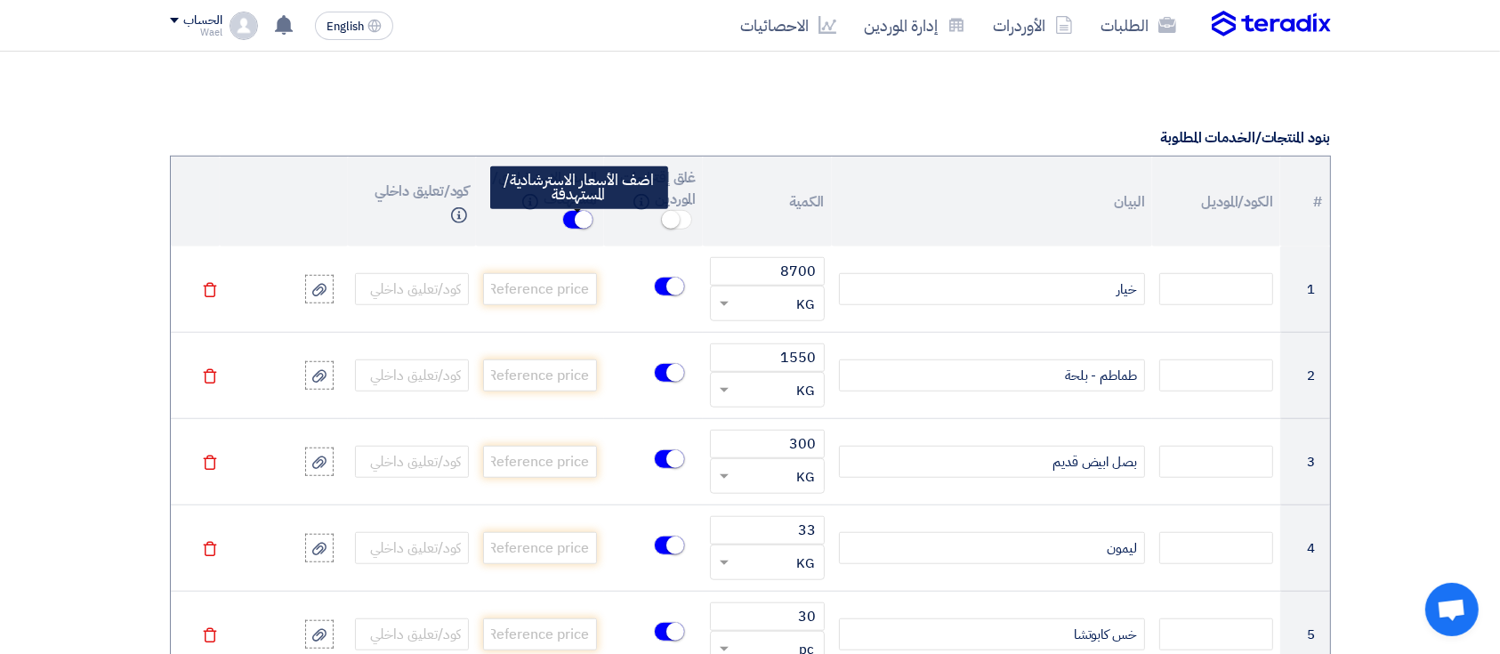
click at [579, 212] on small at bounding box center [584, 220] width 18 height 18
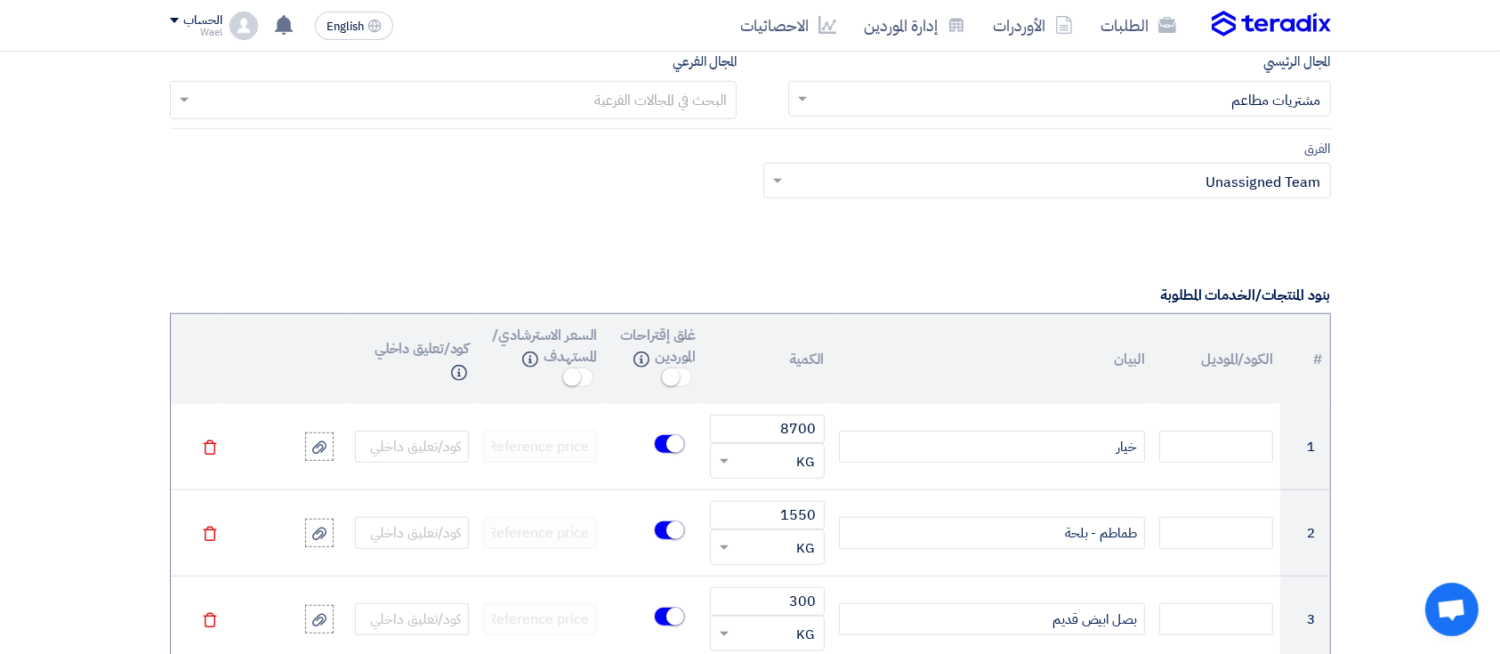
scroll to position [1145, 0]
click at [530, 378] on th "السعر الاسترشادي/المستهدف Info" at bounding box center [540, 361] width 128 height 90
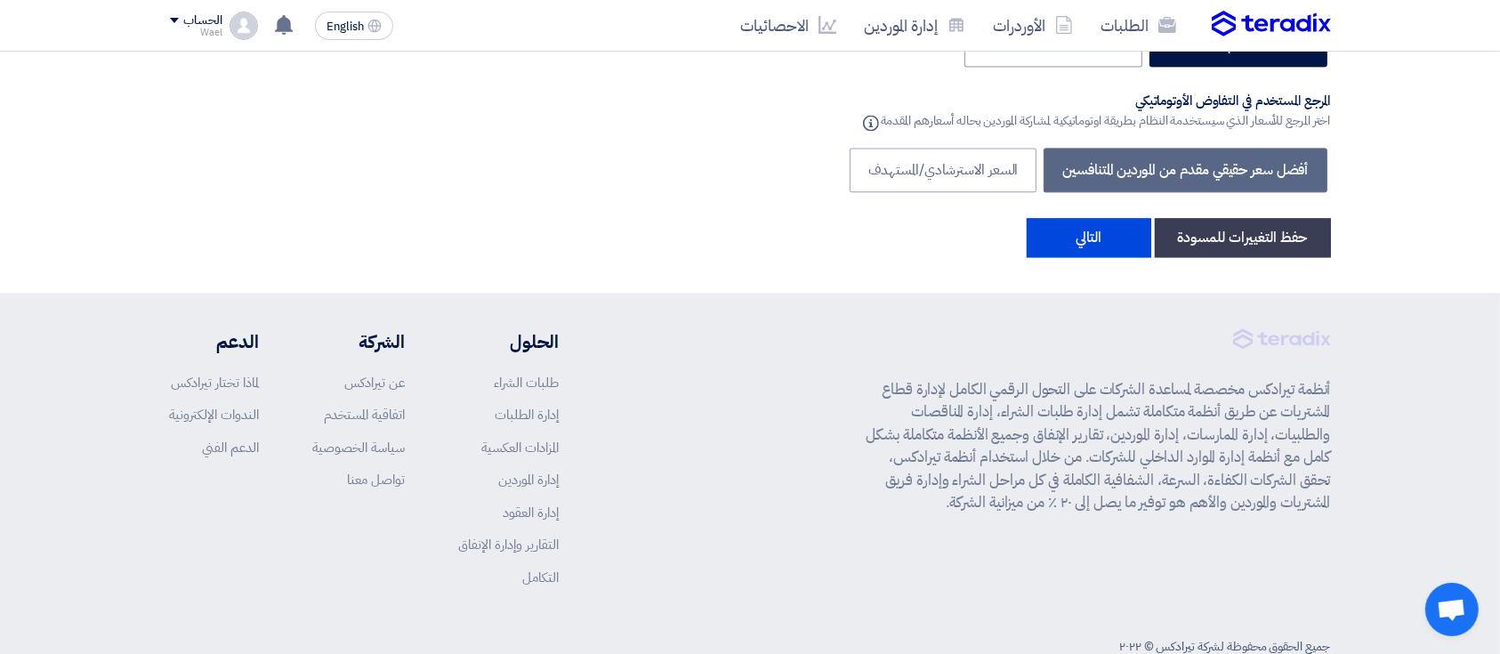
scroll to position [4074, 0]
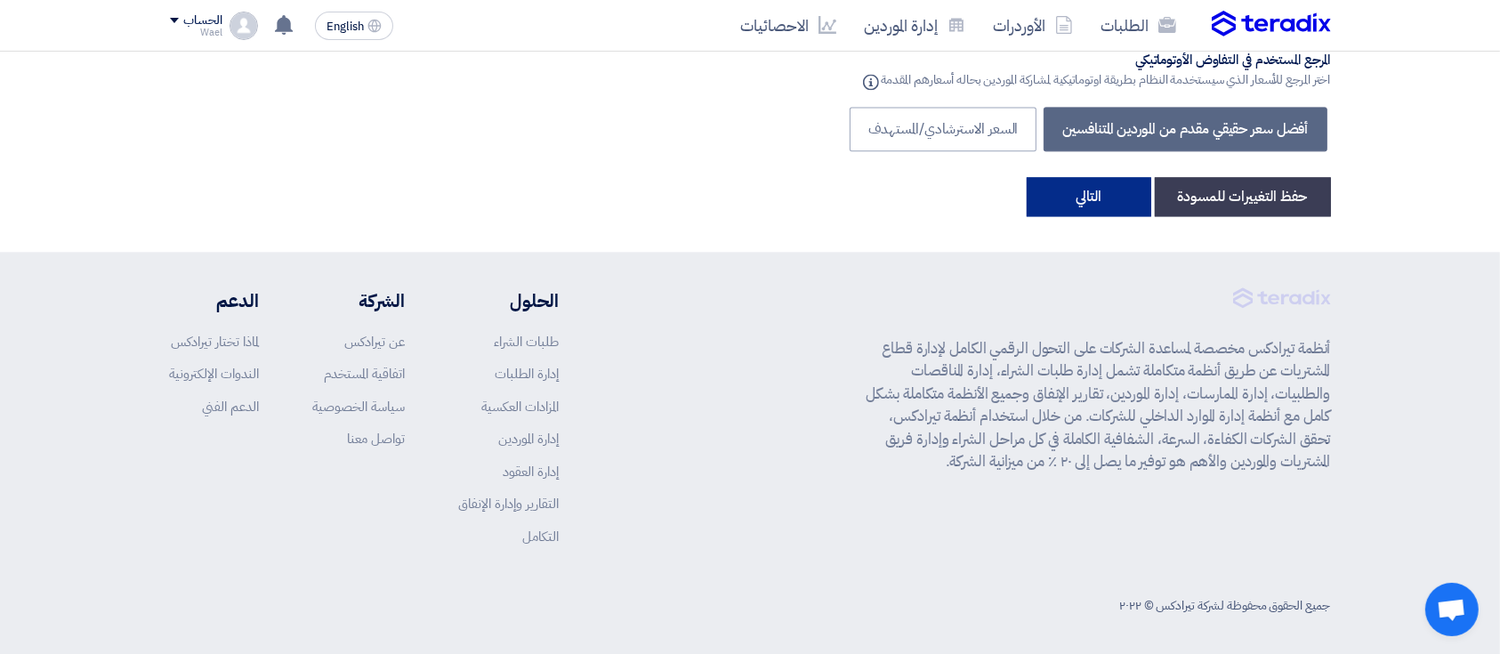
click at [1068, 191] on button "التالي" at bounding box center [1089, 196] width 125 height 39
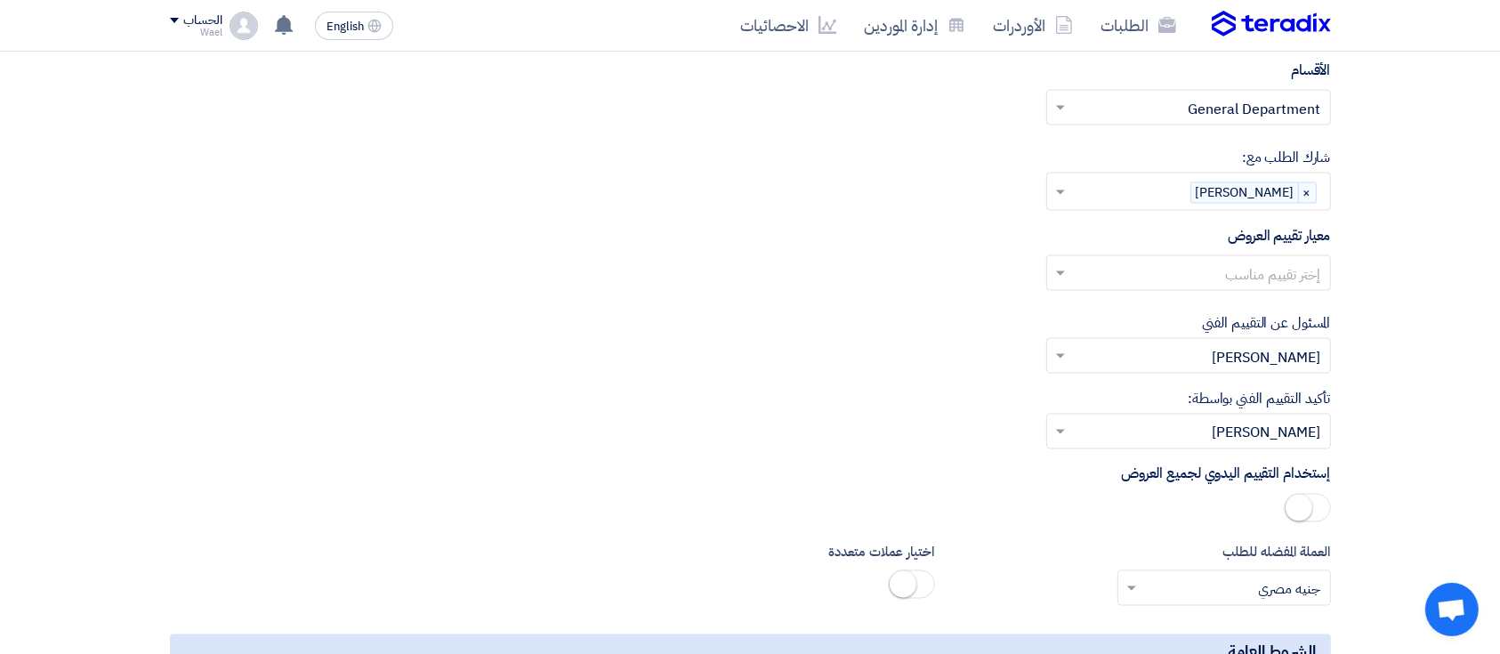
scroll to position [2957, 0]
click at [1125, 271] on input "text" at bounding box center [1198, 276] width 249 height 29
click at [1150, 308] on div "معيار توريد الفراخ" at bounding box center [1188, 311] width 283 height 36
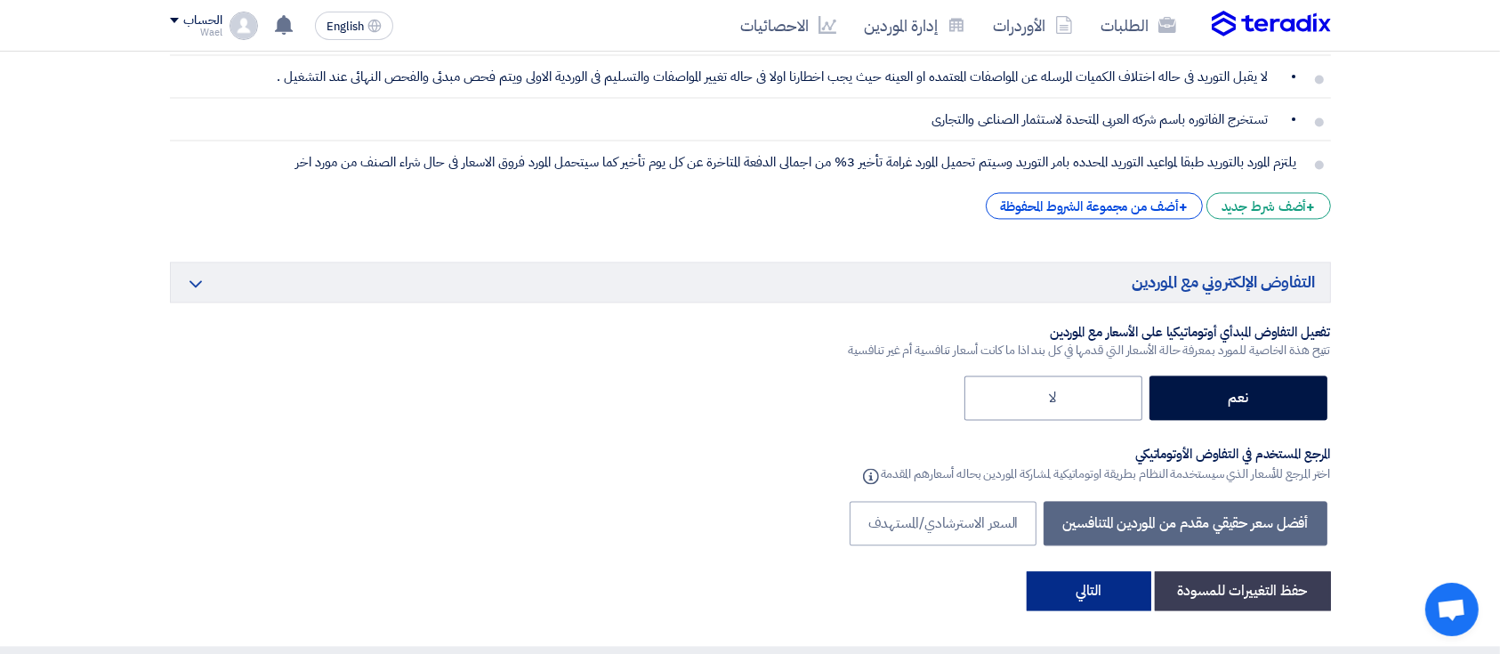
scroll to position [3681, 0]
click at [1109, 570] on button "التالي" at bounding box center [1089, 589] width 125 height 39
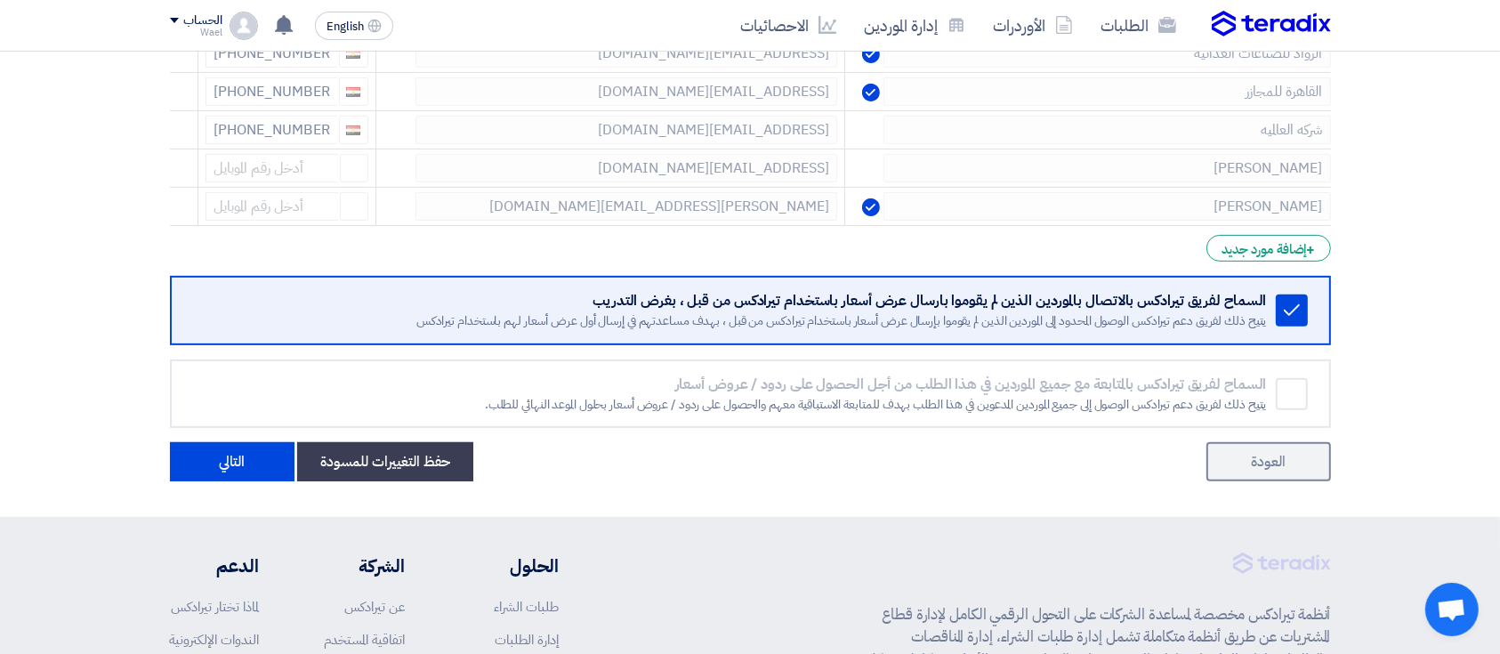
scroll to position [588, 0]
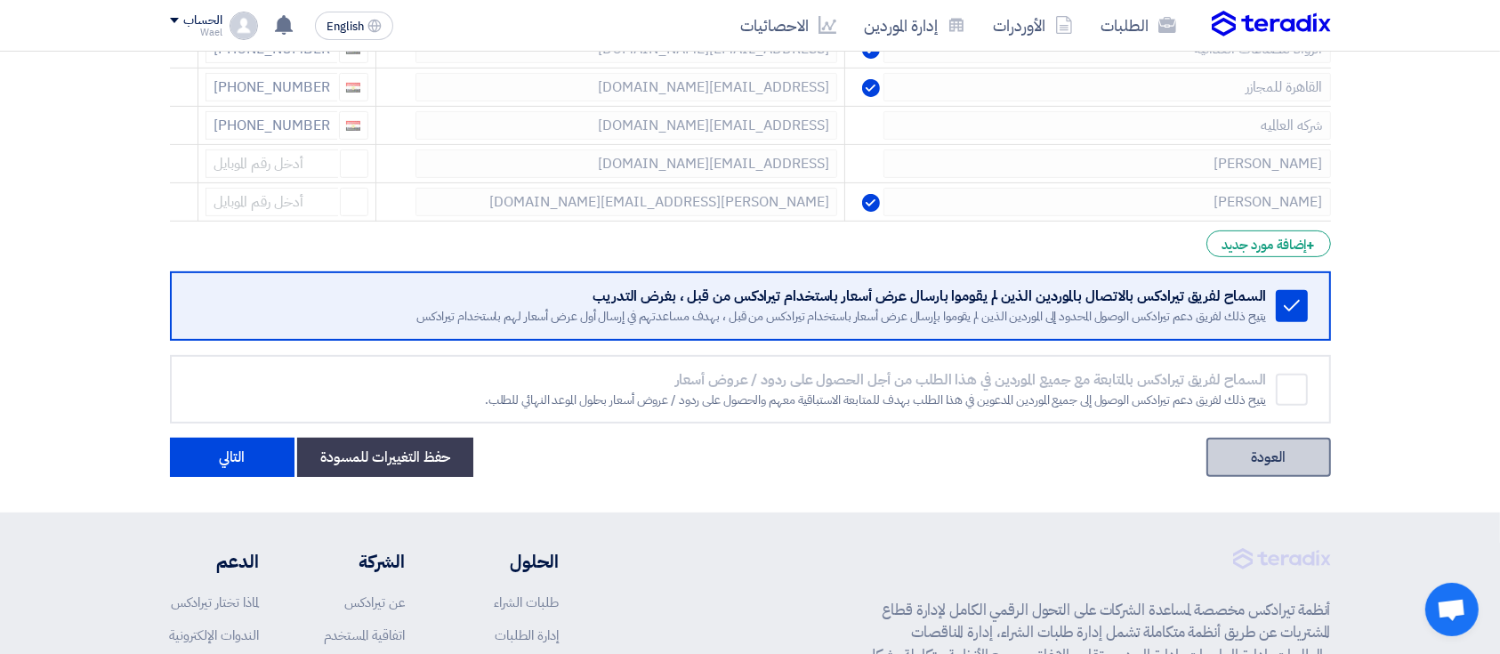
click at [1238, 464] on link "العودة" at bounding box center [1268, 457] width 125 height 39
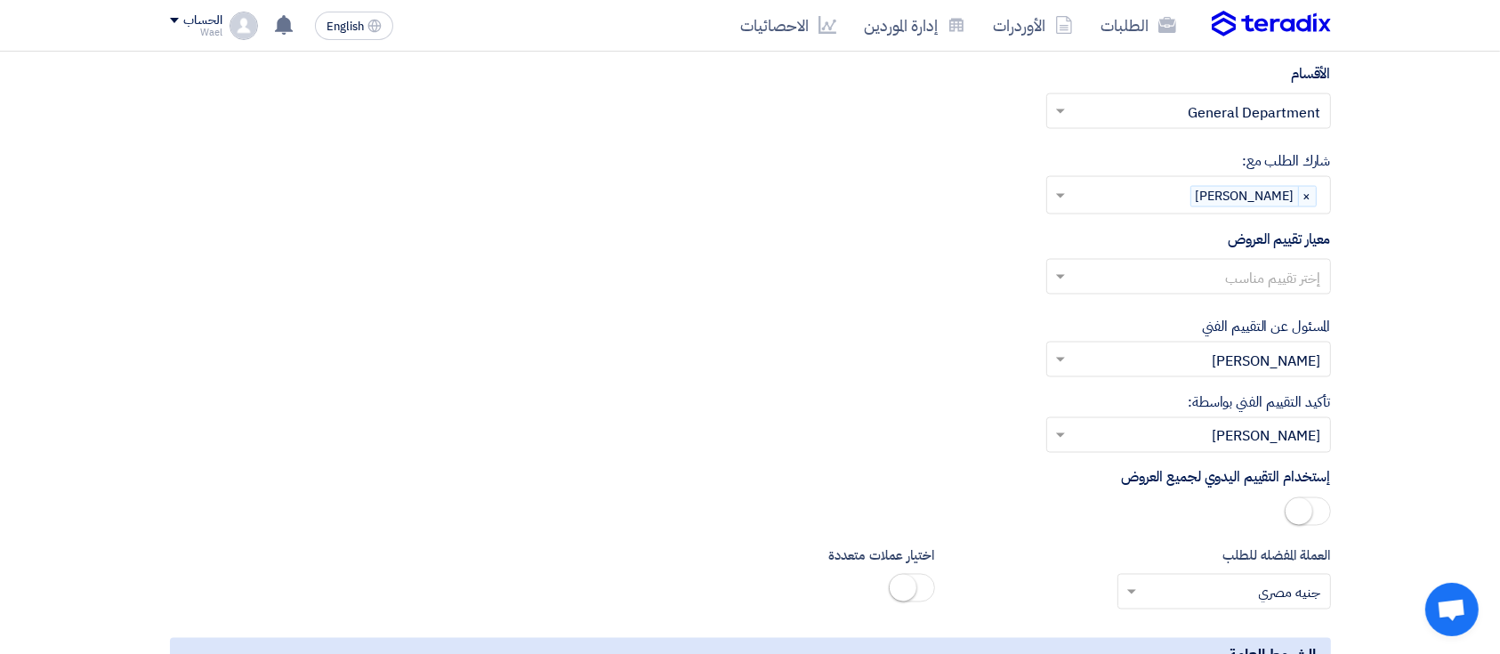
scroll to position [2956, 0]
click at [1288, 278] on input "text" at bounding box center [1198, 277] width 249 height 29
click at [1269, 314] on span "معيار توريد الفراخ" at bounding box center [1276, 311] width 90 height 21
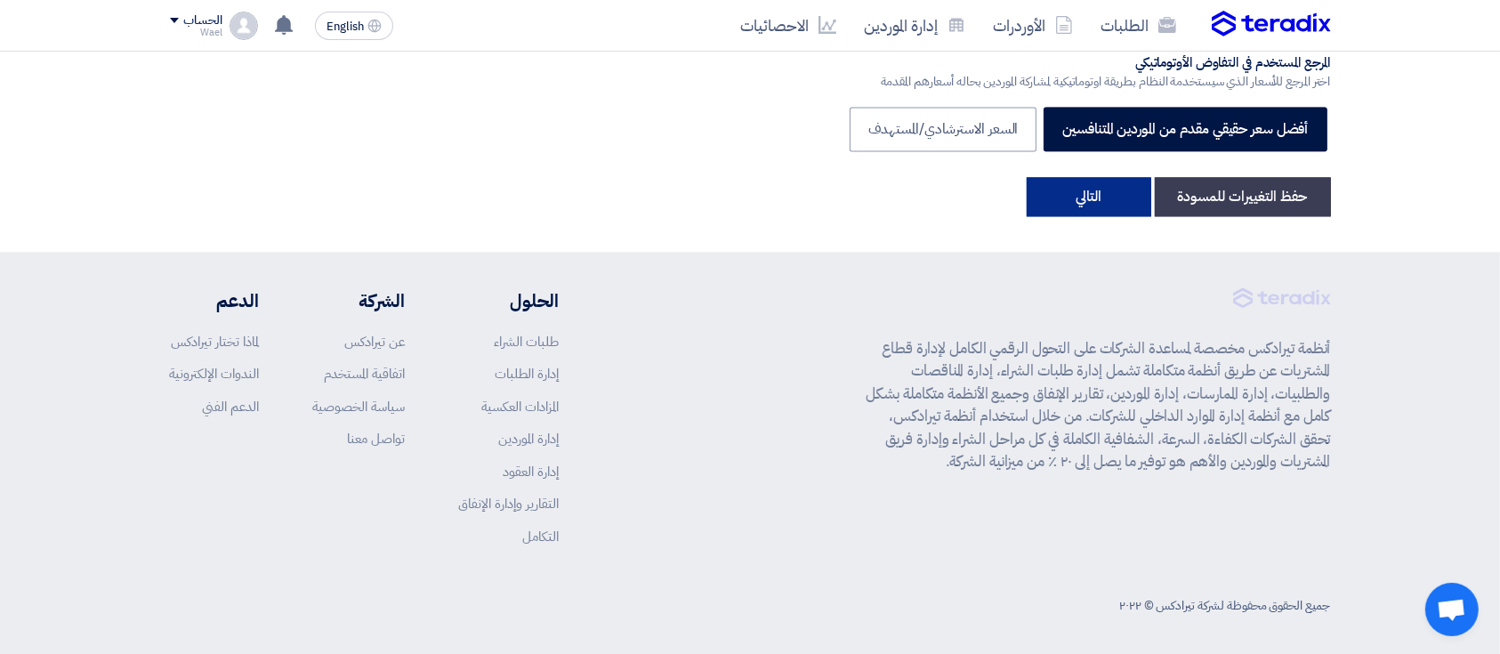
click at [1117, 182] on button "التالي" at bounding box center [1089, 196] width 125 height 39
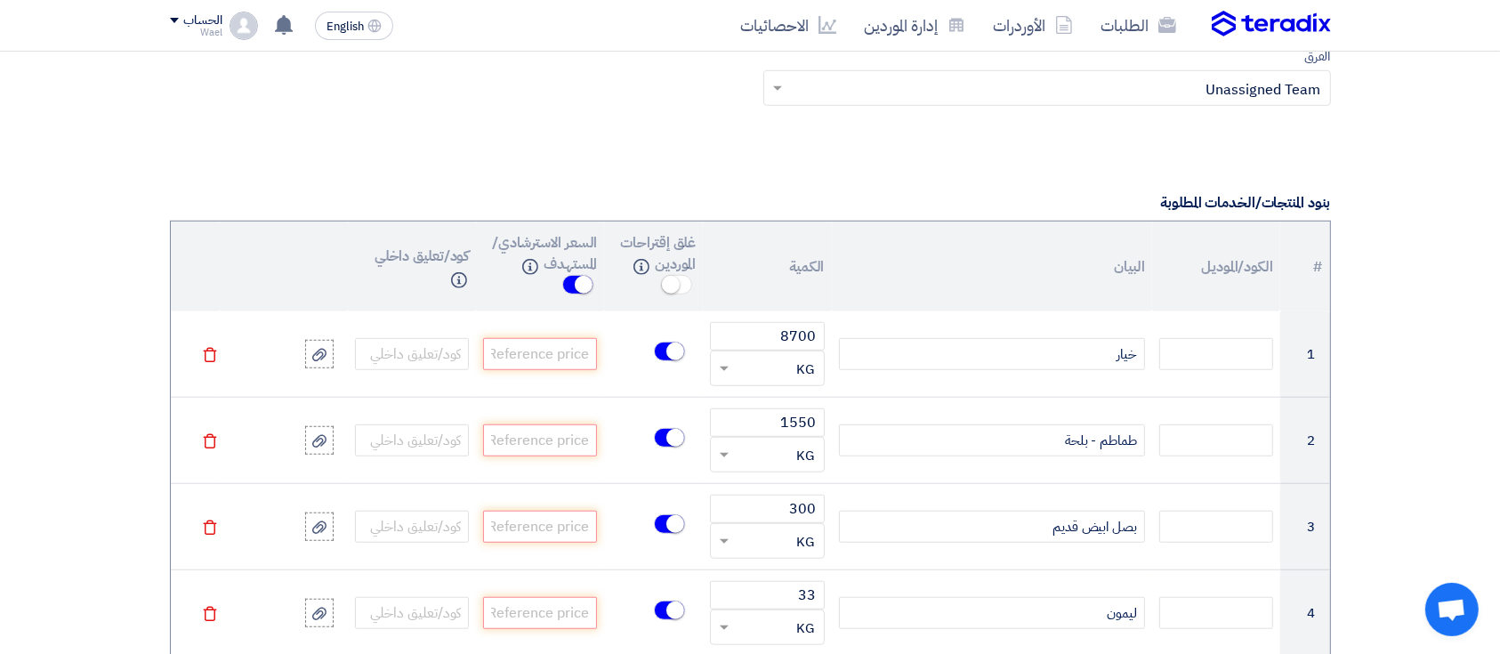
scroll to position [1242, 0]
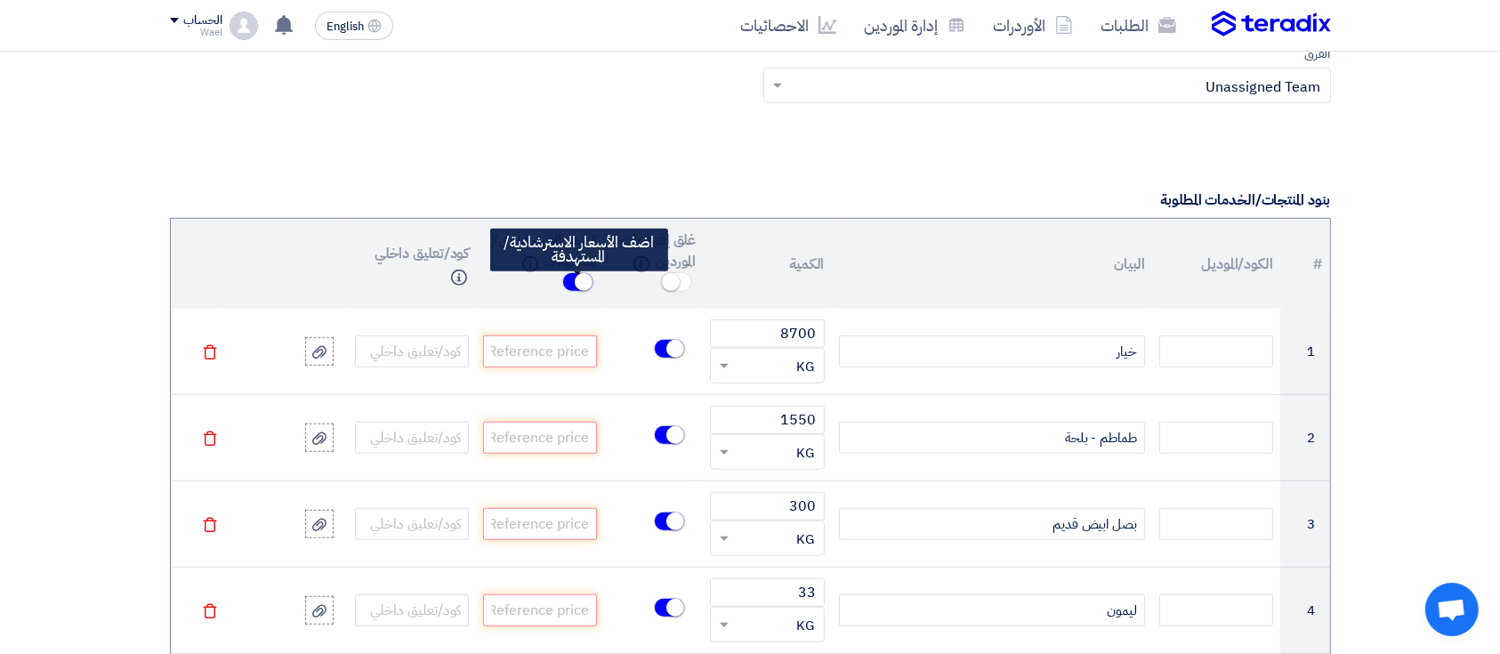
click at [577, 277] on small at bounding box center [584, 282] width 18 height 18
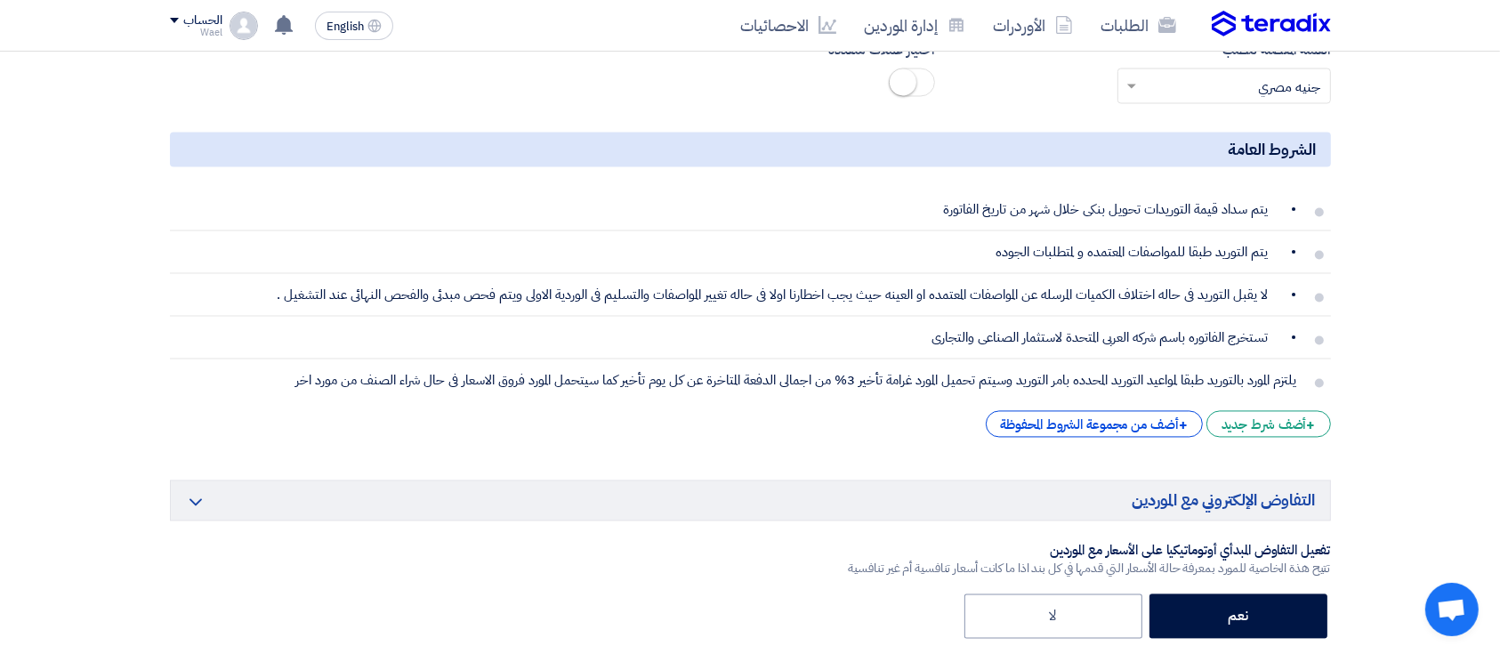
scroll to position [3464, 0]
